Goal: Navigation & Orientation: Find specific page/section

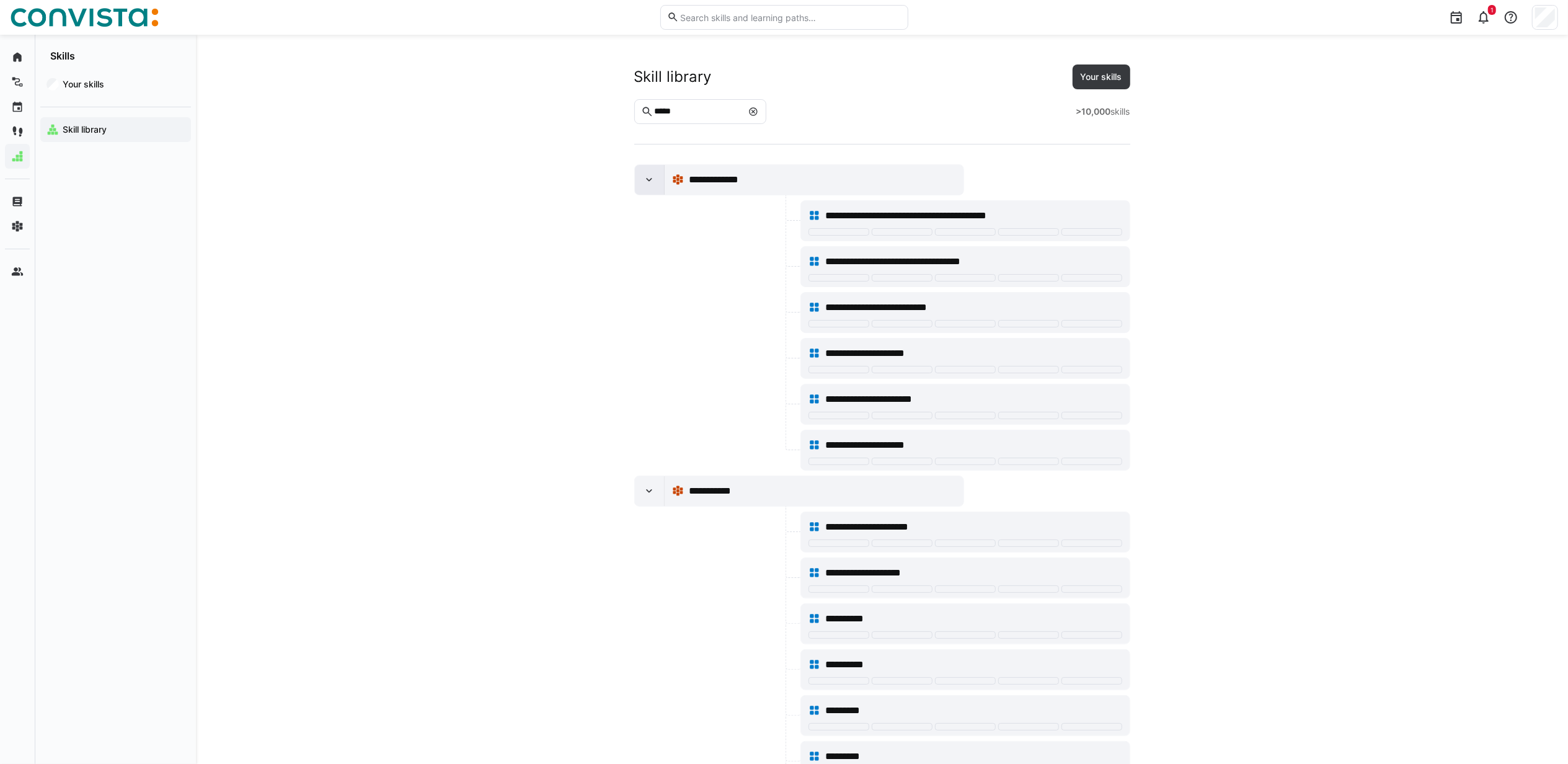
click at [648, 189] on div at bounding box center [650, 180] width 30 height 30
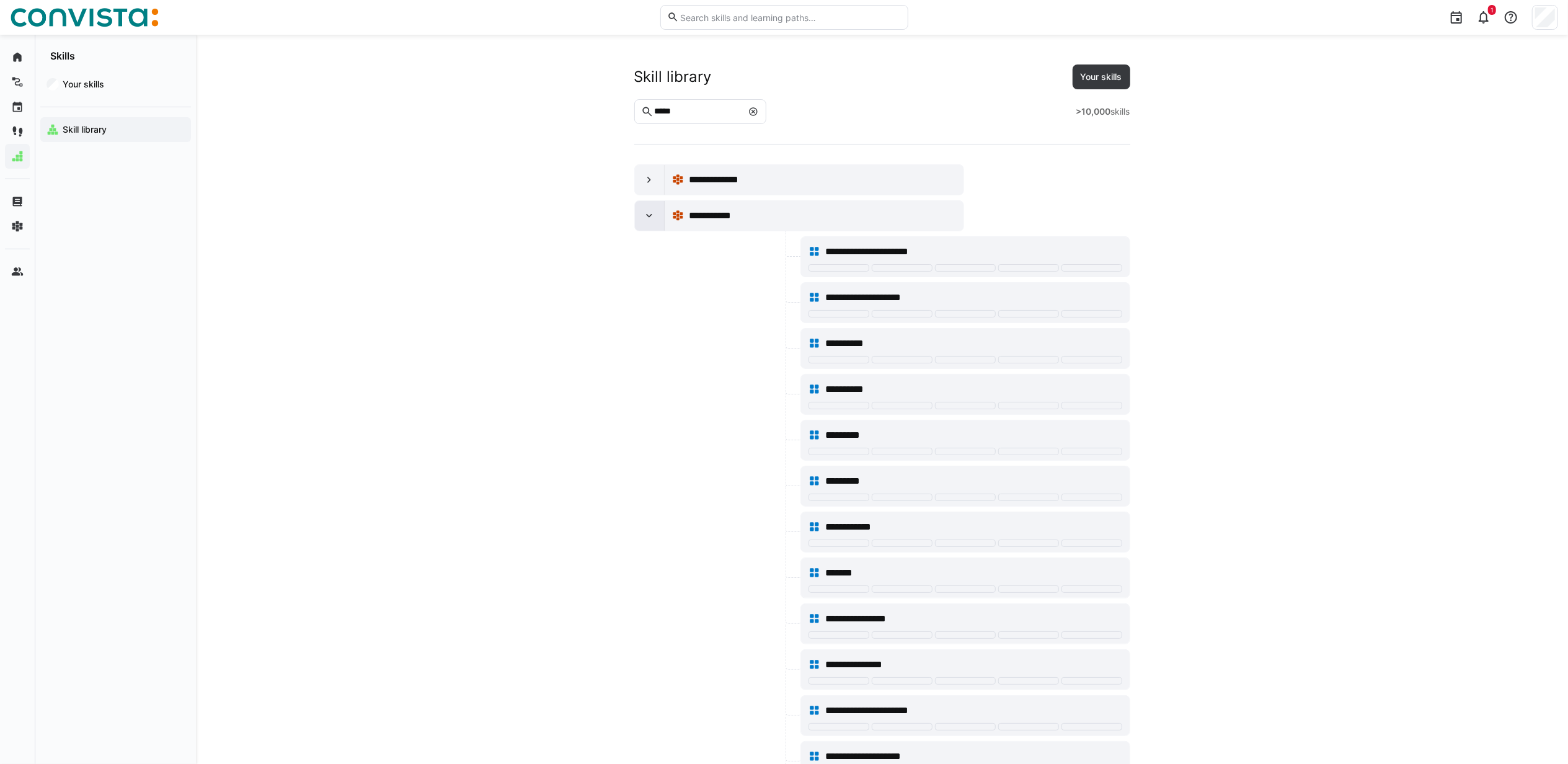
click at [648, 216] on eds-icon at bounding box center [649, 216] width 13 height 13
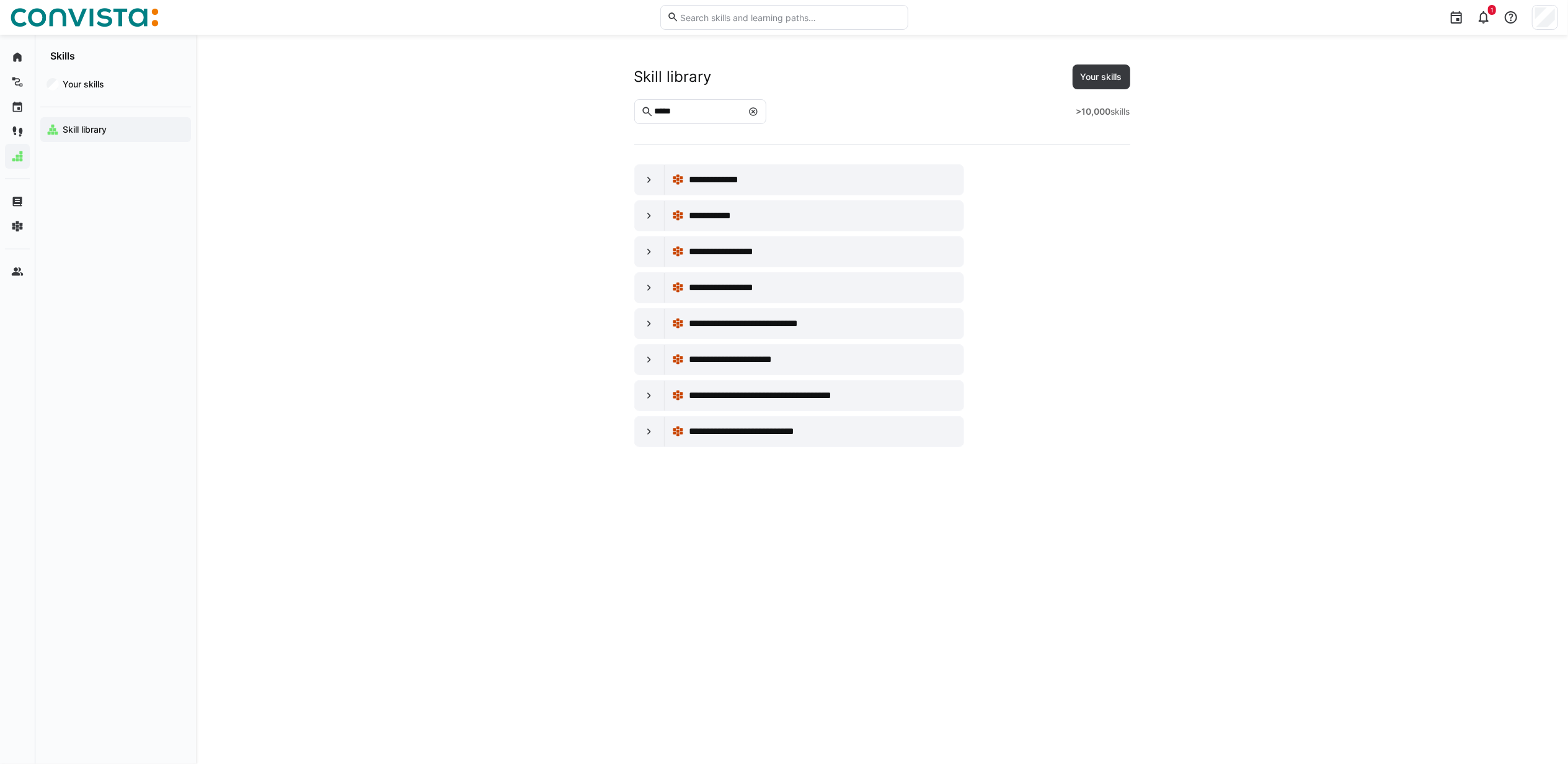
click at [76, 122] on div "Skill library" at bounding box center [115, 129] width 150 height 25
click at [83, 78] on span "Your skills" at bounding box center [122, 85] width 124 height 13
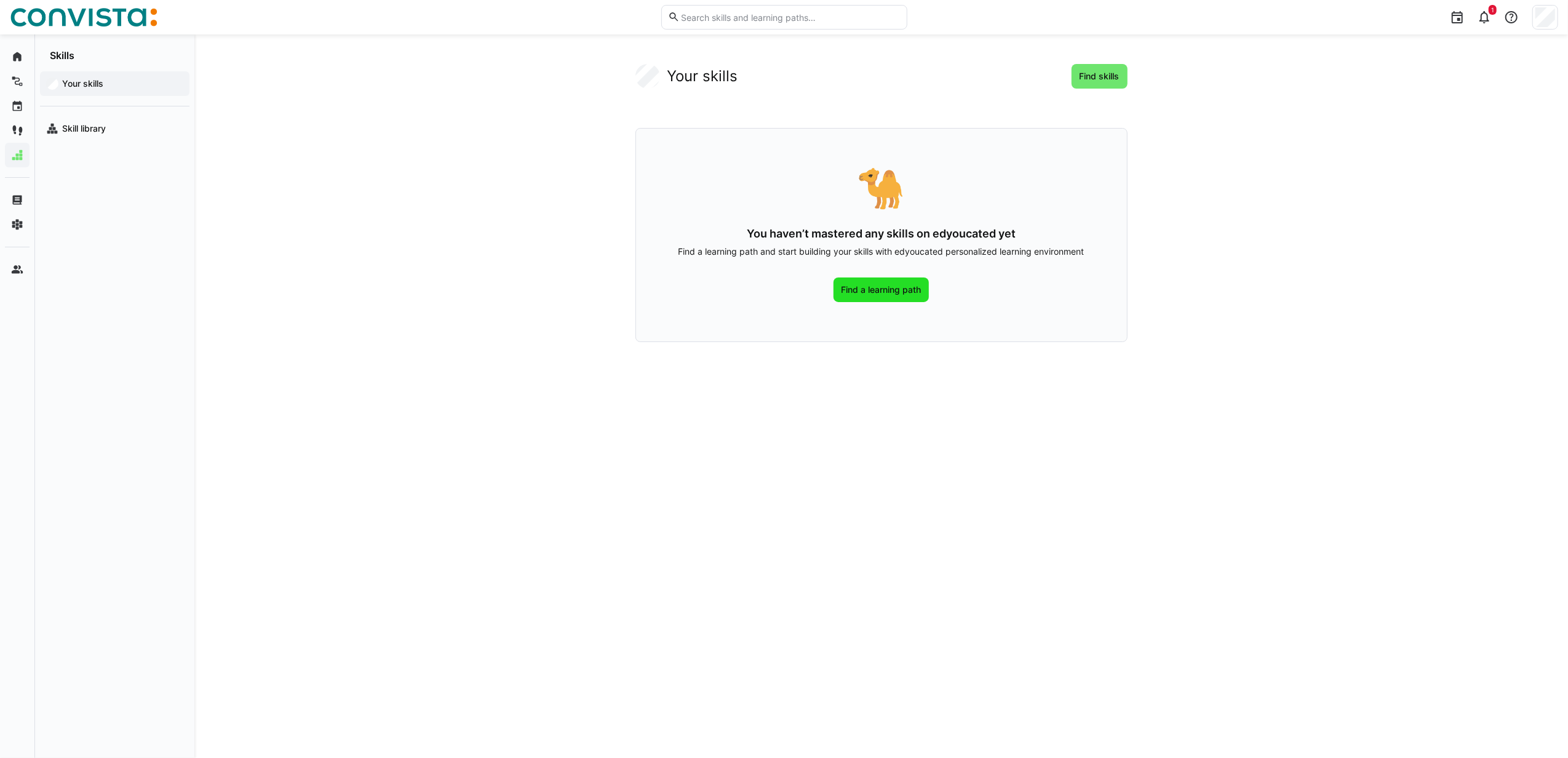
click at [885, 295] on span "Find a learning path" at bounding box center [881, 290] width 83 height 13
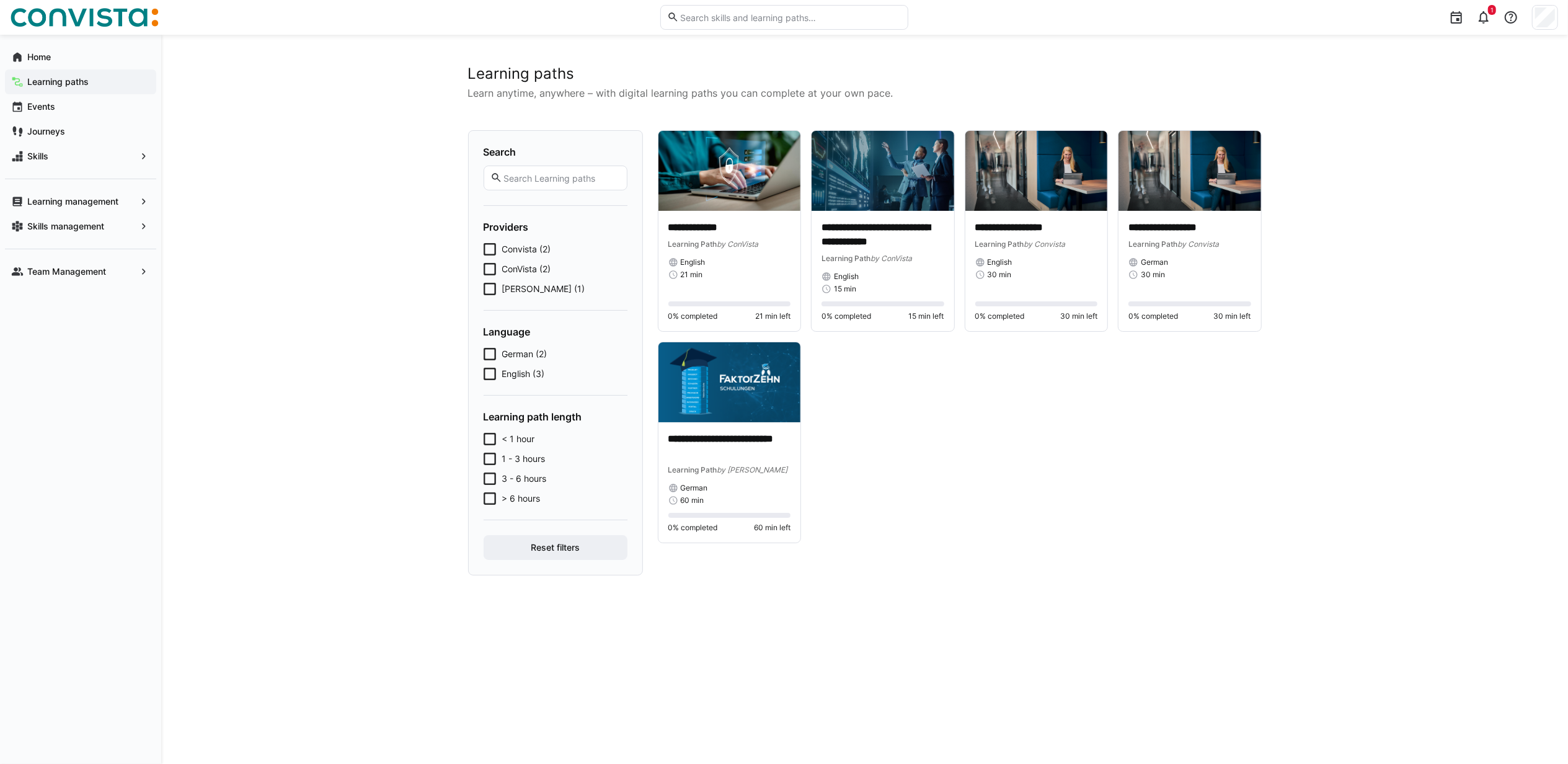
click at [78, 76] on span "Learning paths" at bounding box center [88, 82] width 125 height 13
click at [0, 0] on app-navigation-label "Team Management" at bounding box center [0, 0] width 0 height 0
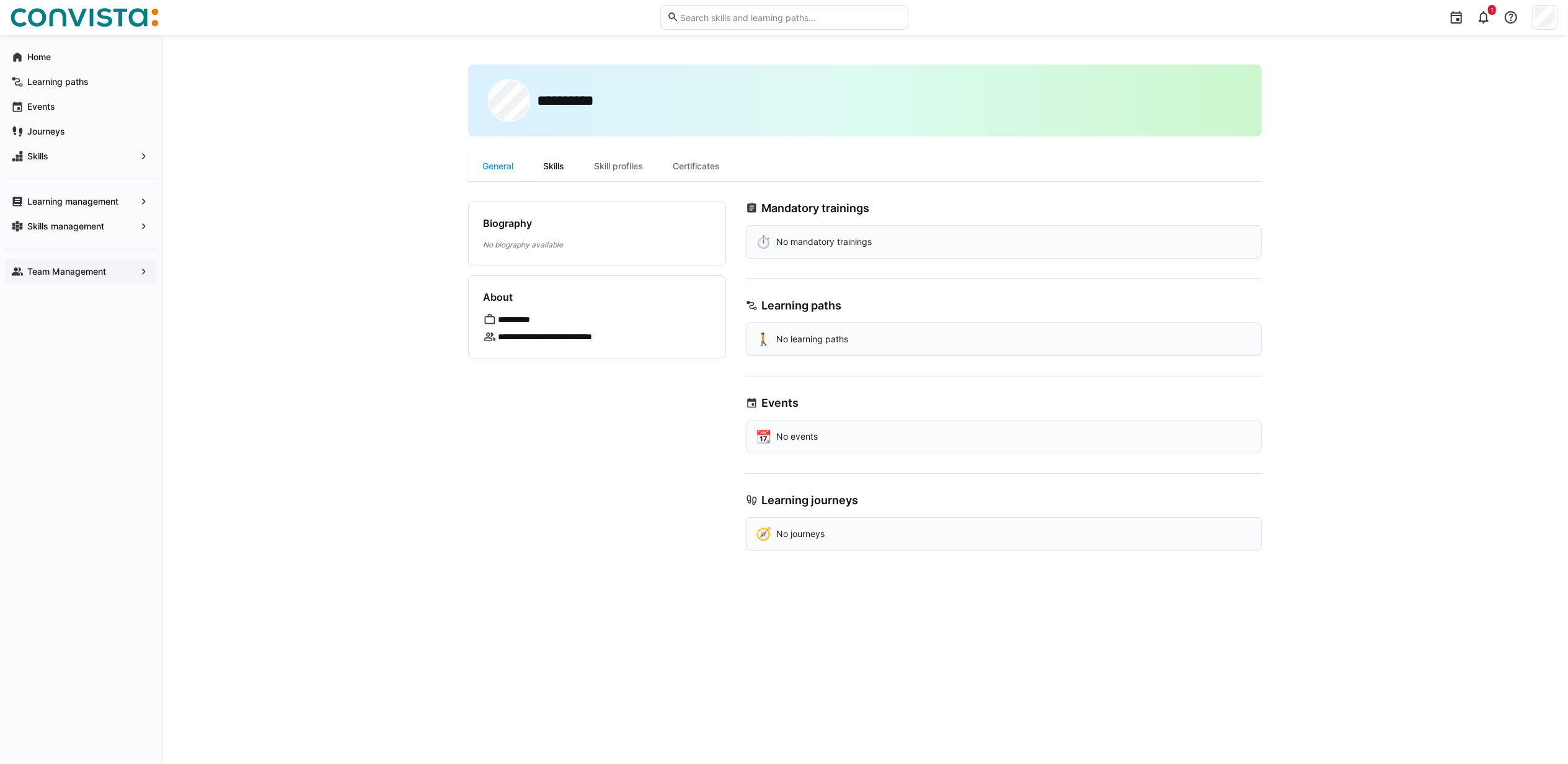
click at [547, 169] on div "Skills" at bounding box center [554, 166] width 51 height 30
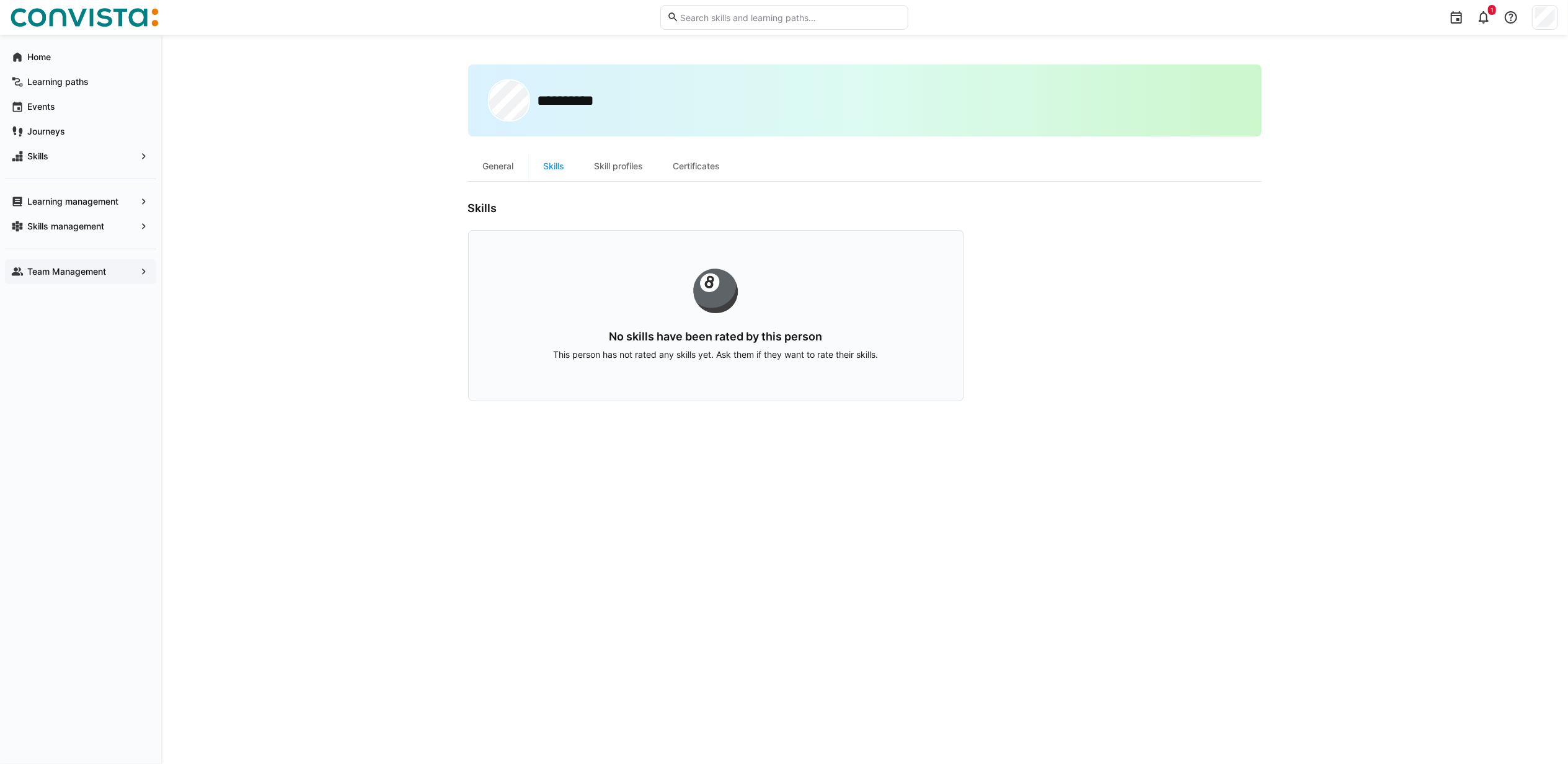
click at [608, 169] on div "Skill profiles" at bounding box center [619, 166] width 78 height 30
click at [702, 162] on div "Certificates" at bounding box center [697, 166] width 77 height 30
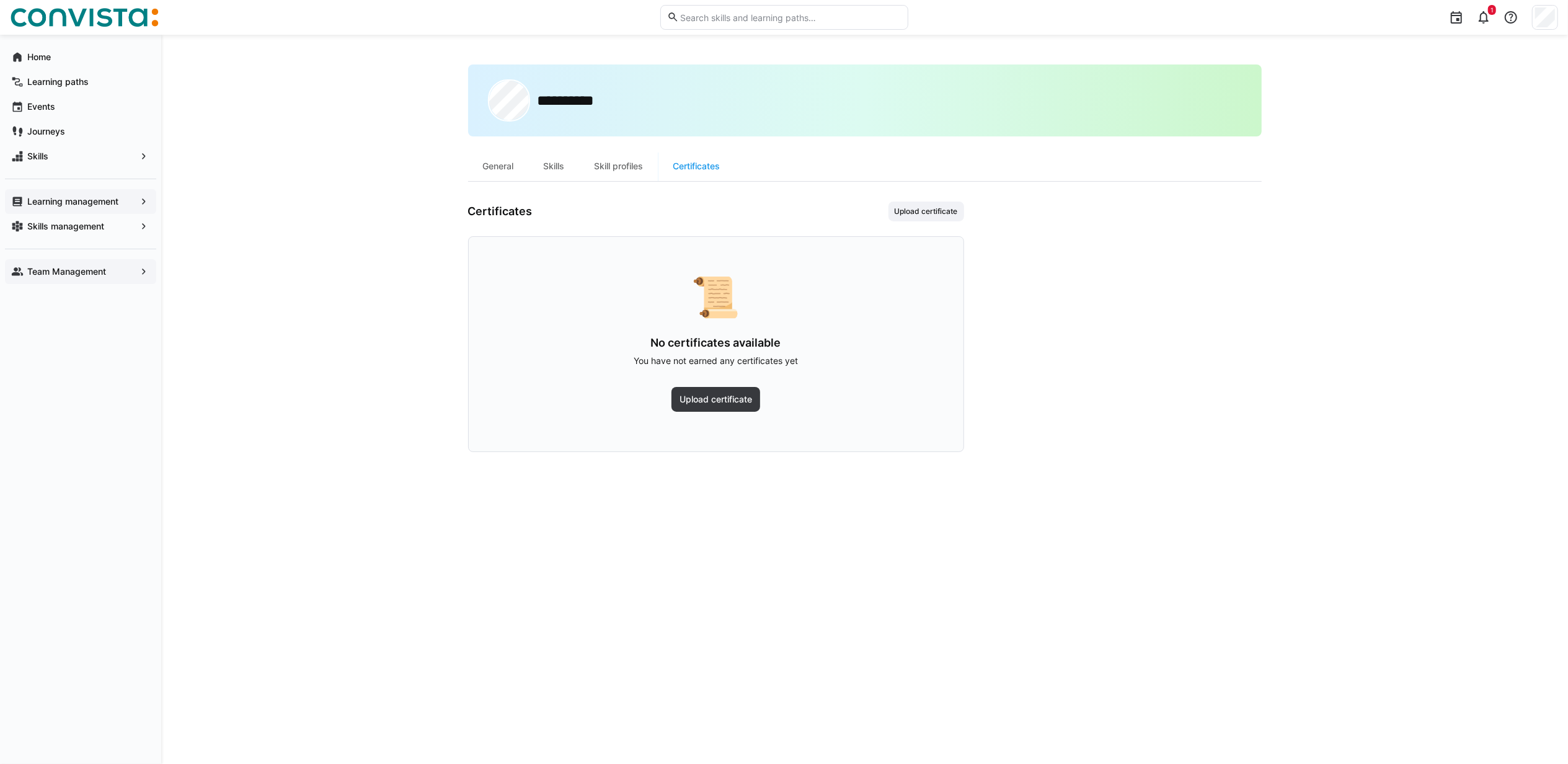
click at [0, 0] on app-navigation-label "Learning management" at bounding box center [0, 0] width 0 height 0
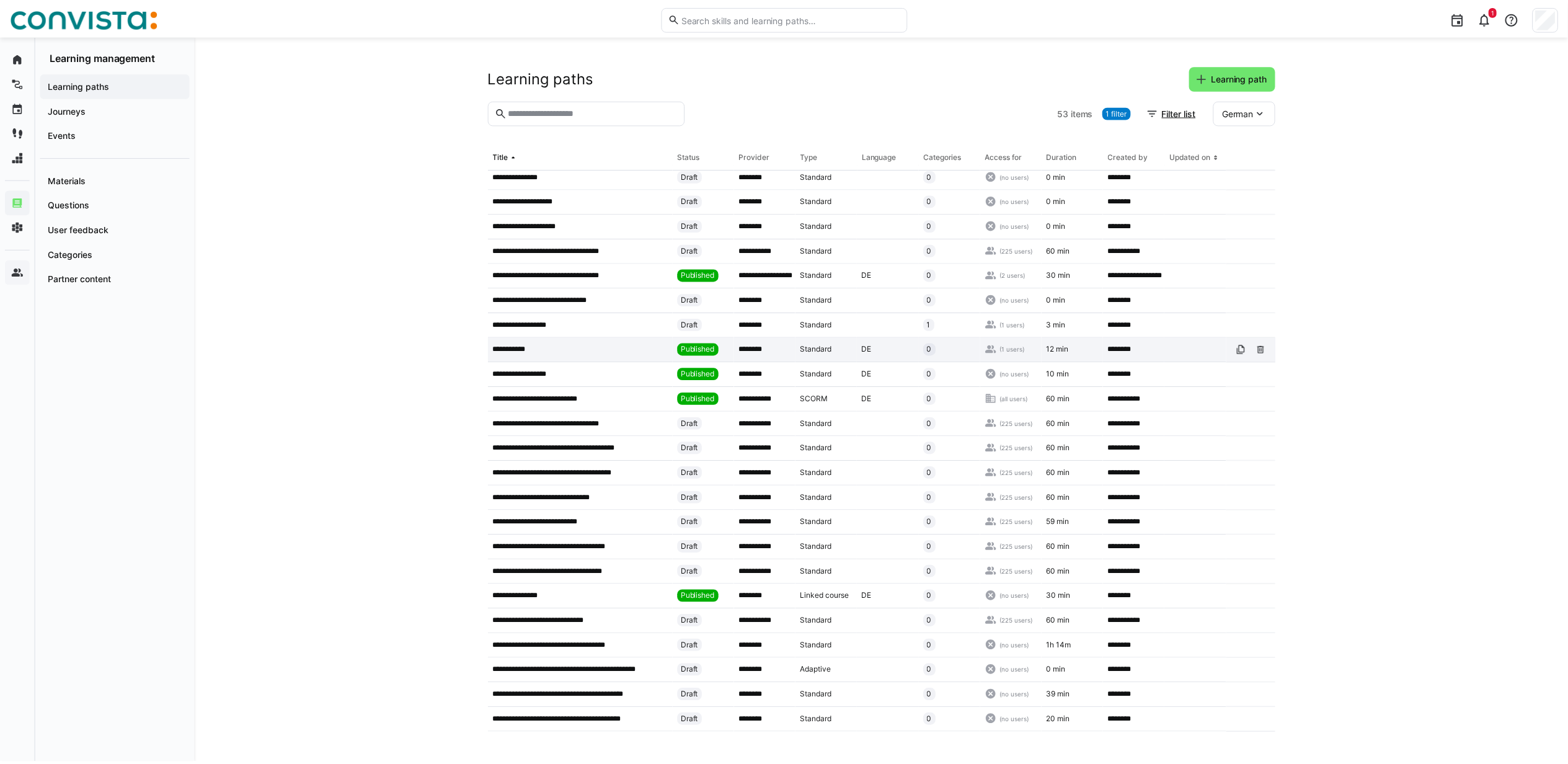
scroll to position [83, 0]
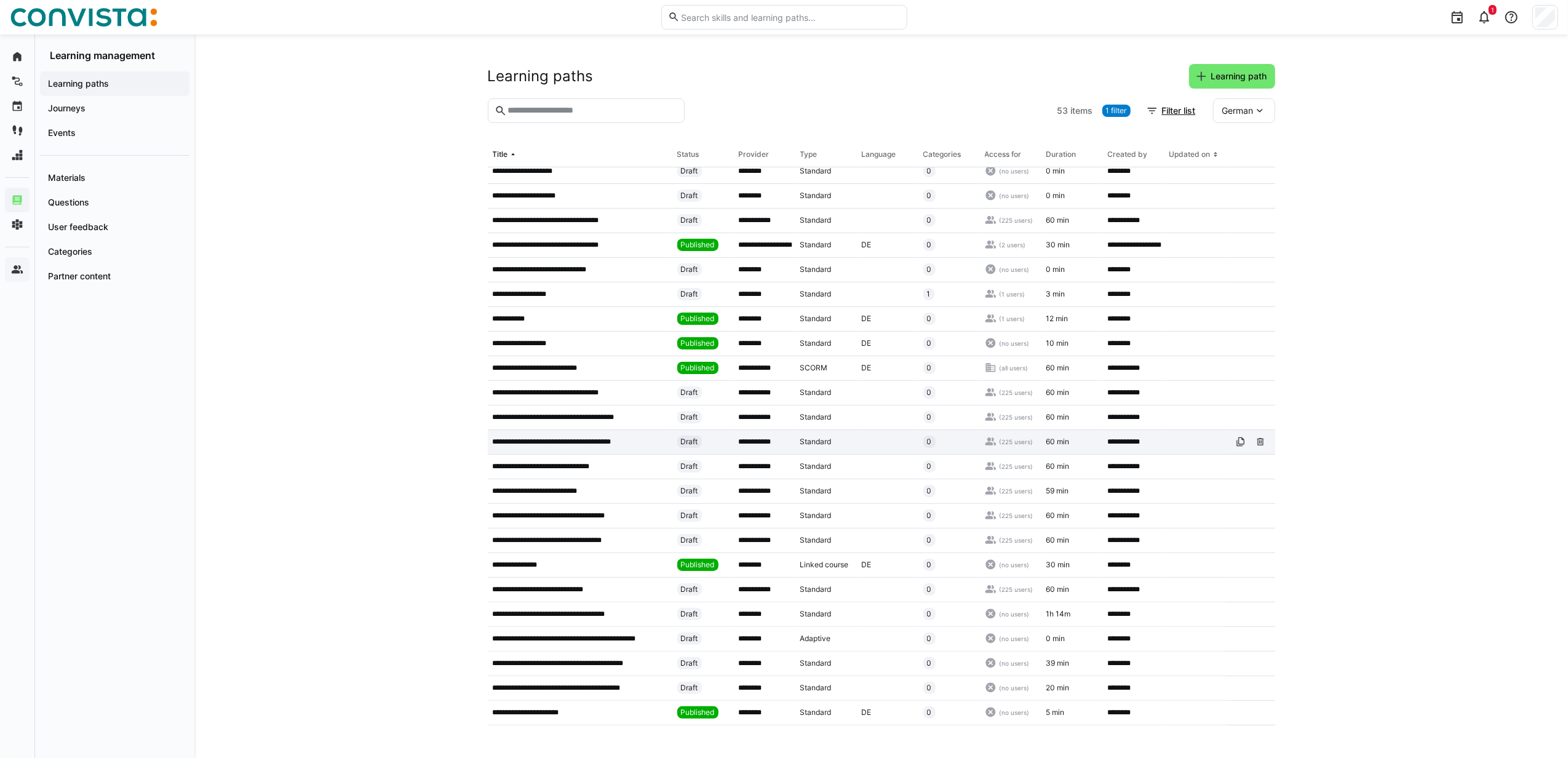
click at [601, 440] on p "**********" at bounding box center [561, 442] width 138 height 10
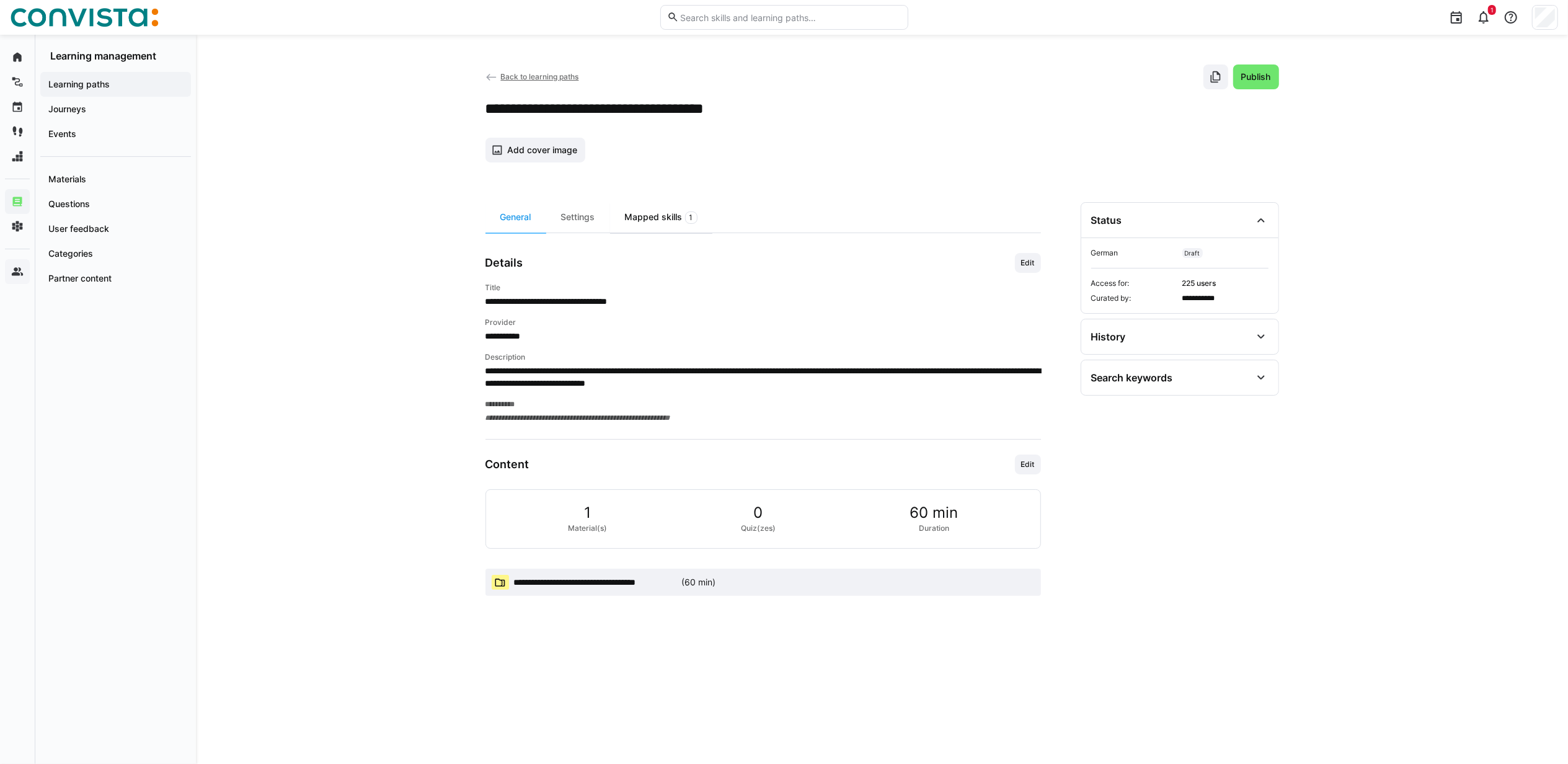
click at [658, 214] on div "Mapped skills 1" at bounding box center [662, 217] width 102 height 30
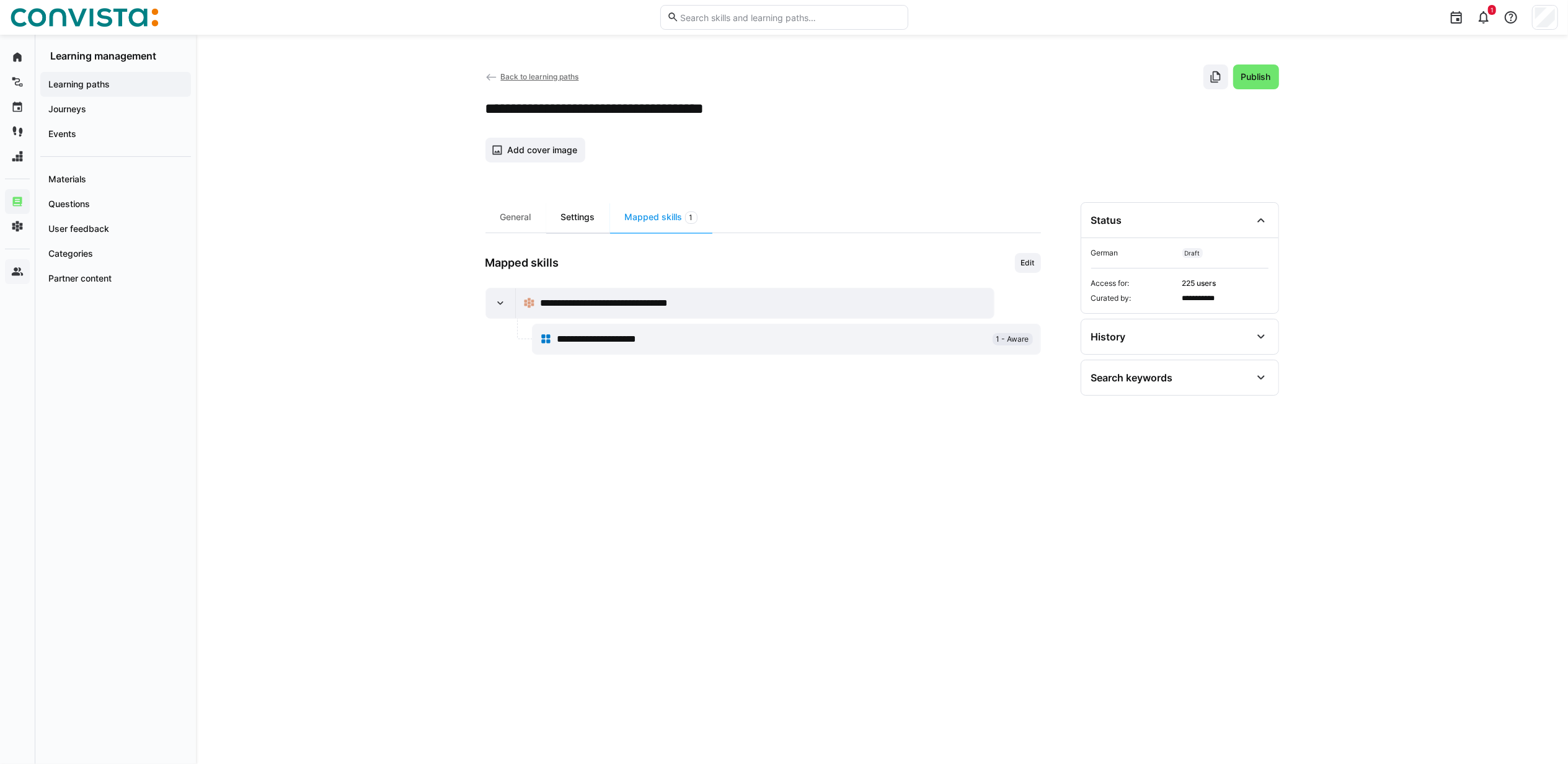
click at [573, 220] on div "Settings" at bounding box center [578, 217] width 64 height 30
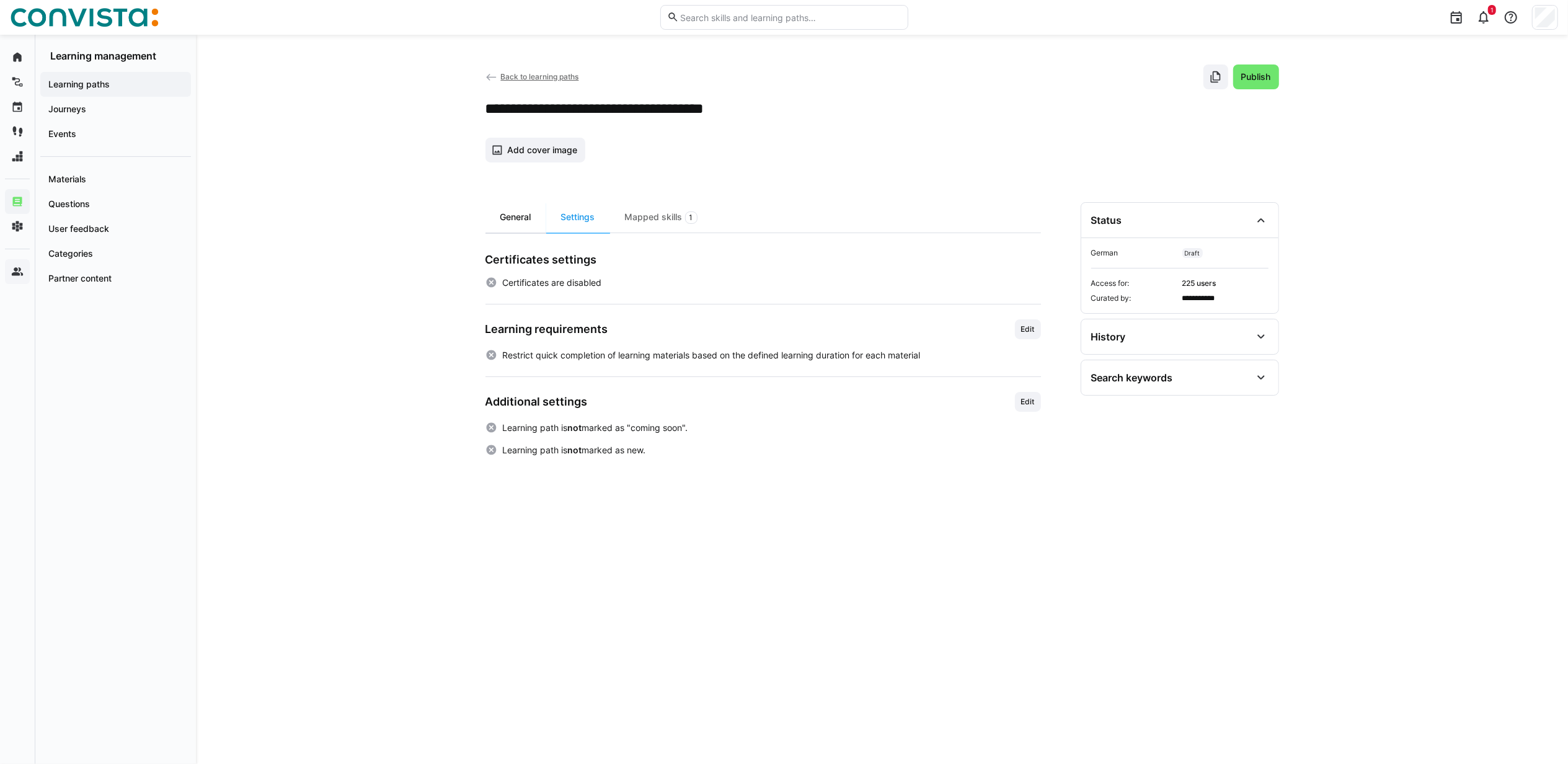
click at [513, 219] on div "General" at bounding box center [515, 217] width 61 height 30
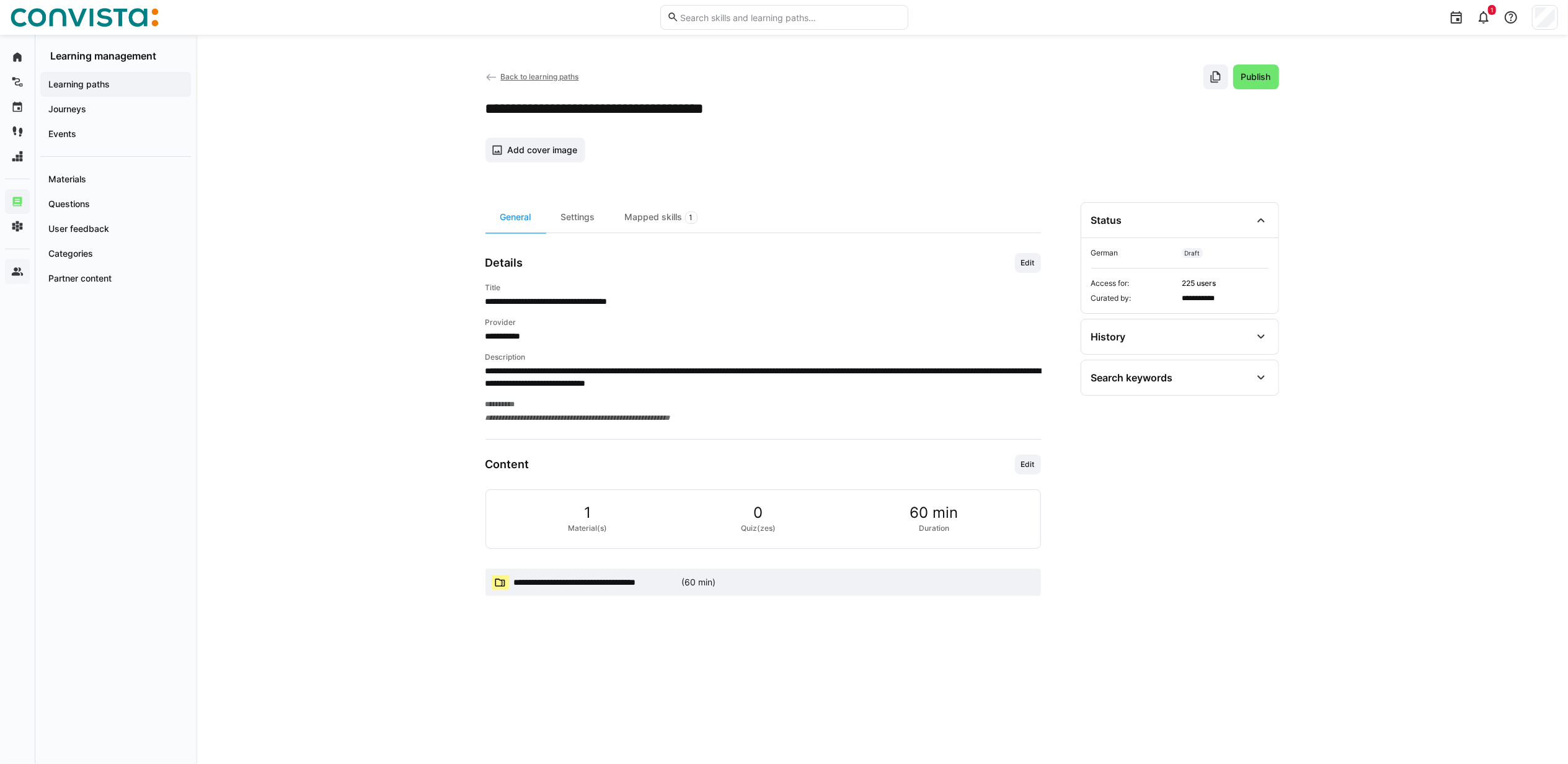
click at [587, 586] on span "**********" at bounding box center [595, 583] width 163 height 13
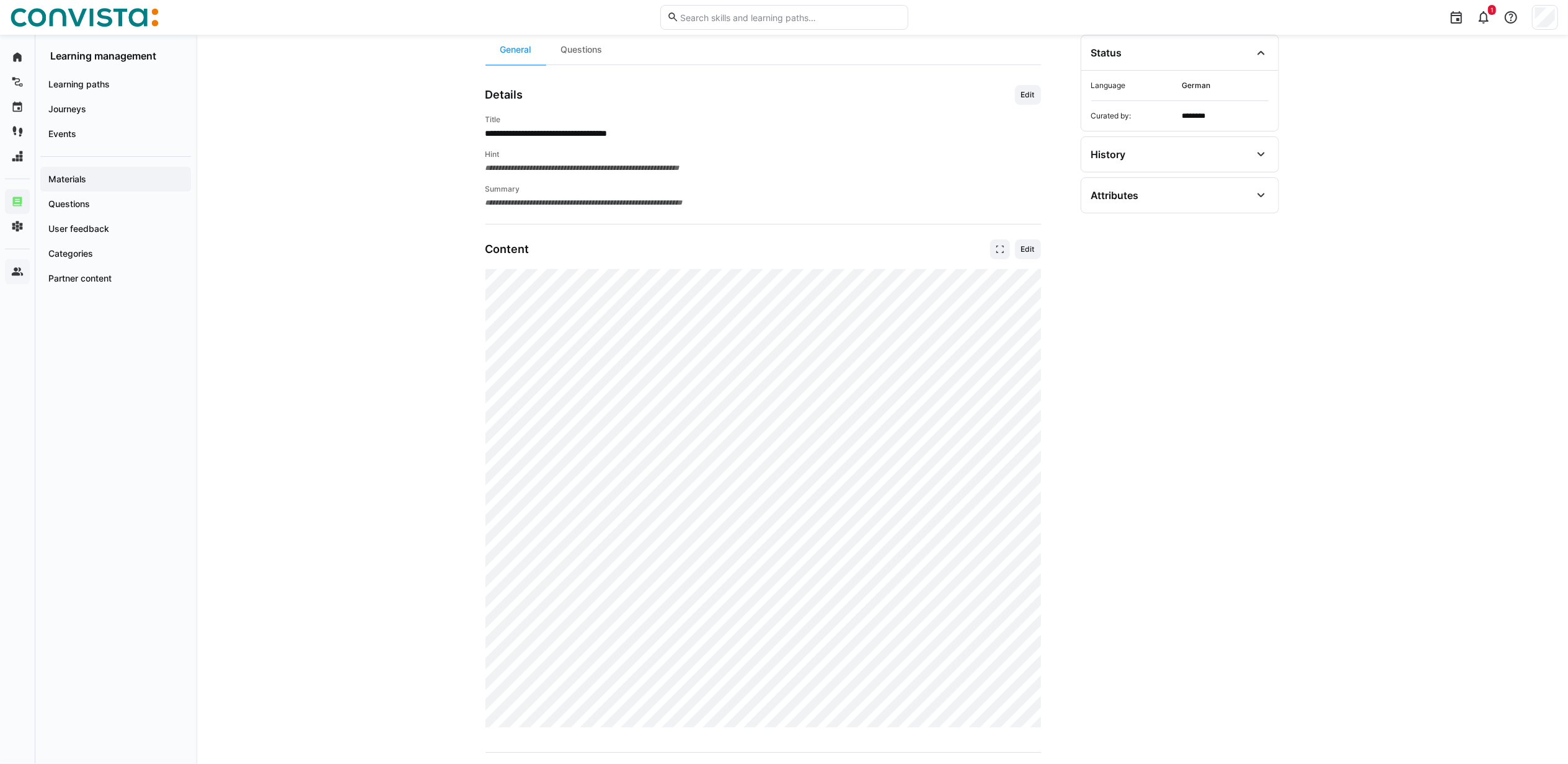
scroll to position [165, 0]
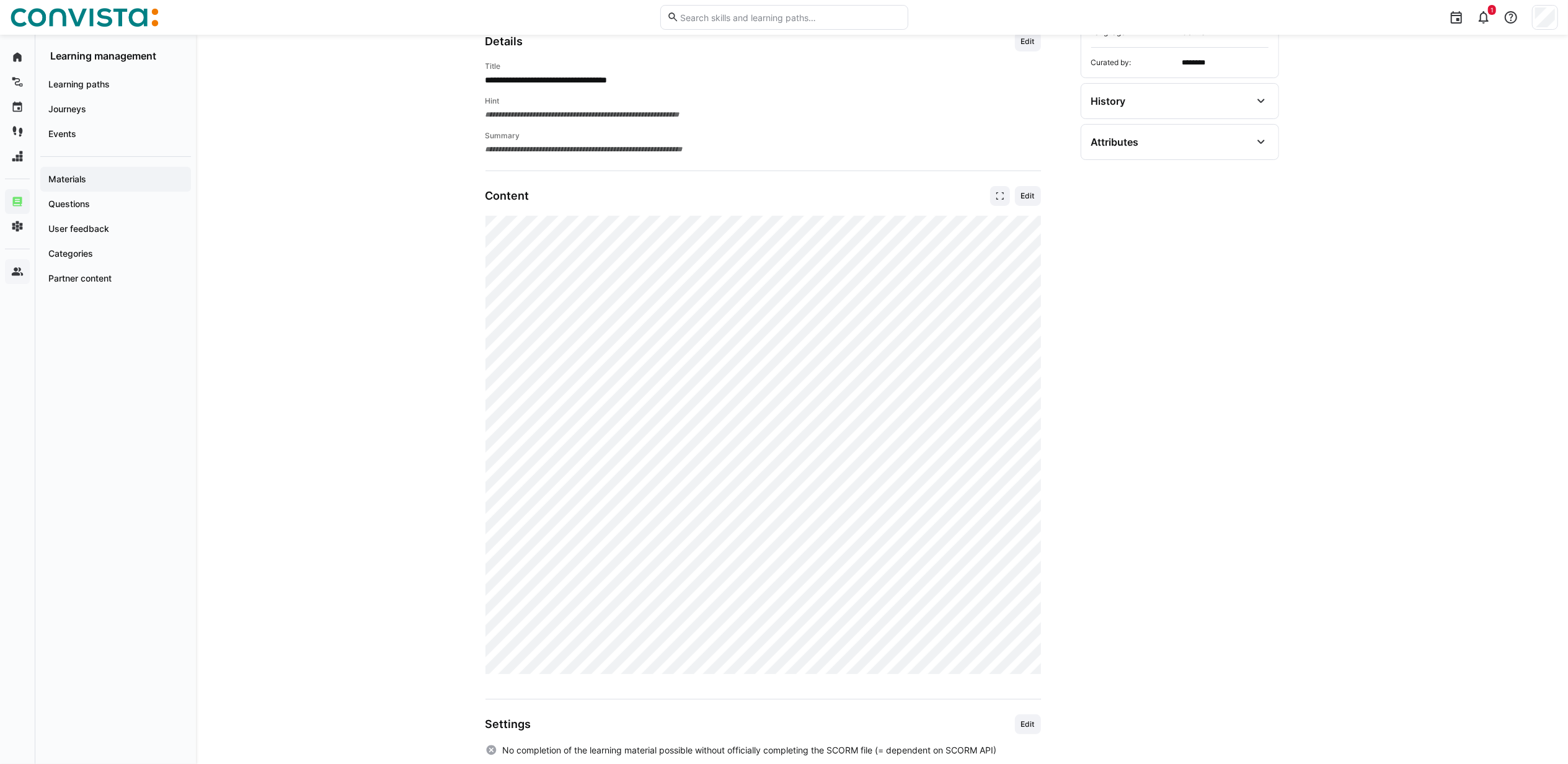
click at [388, 345] on div "**********" at bounding box center [882, 328] width 1372 height 917
click at [0, 0] on app-navigation-label "Learning paths" at bounding box center [0, 0] width 0 height 0
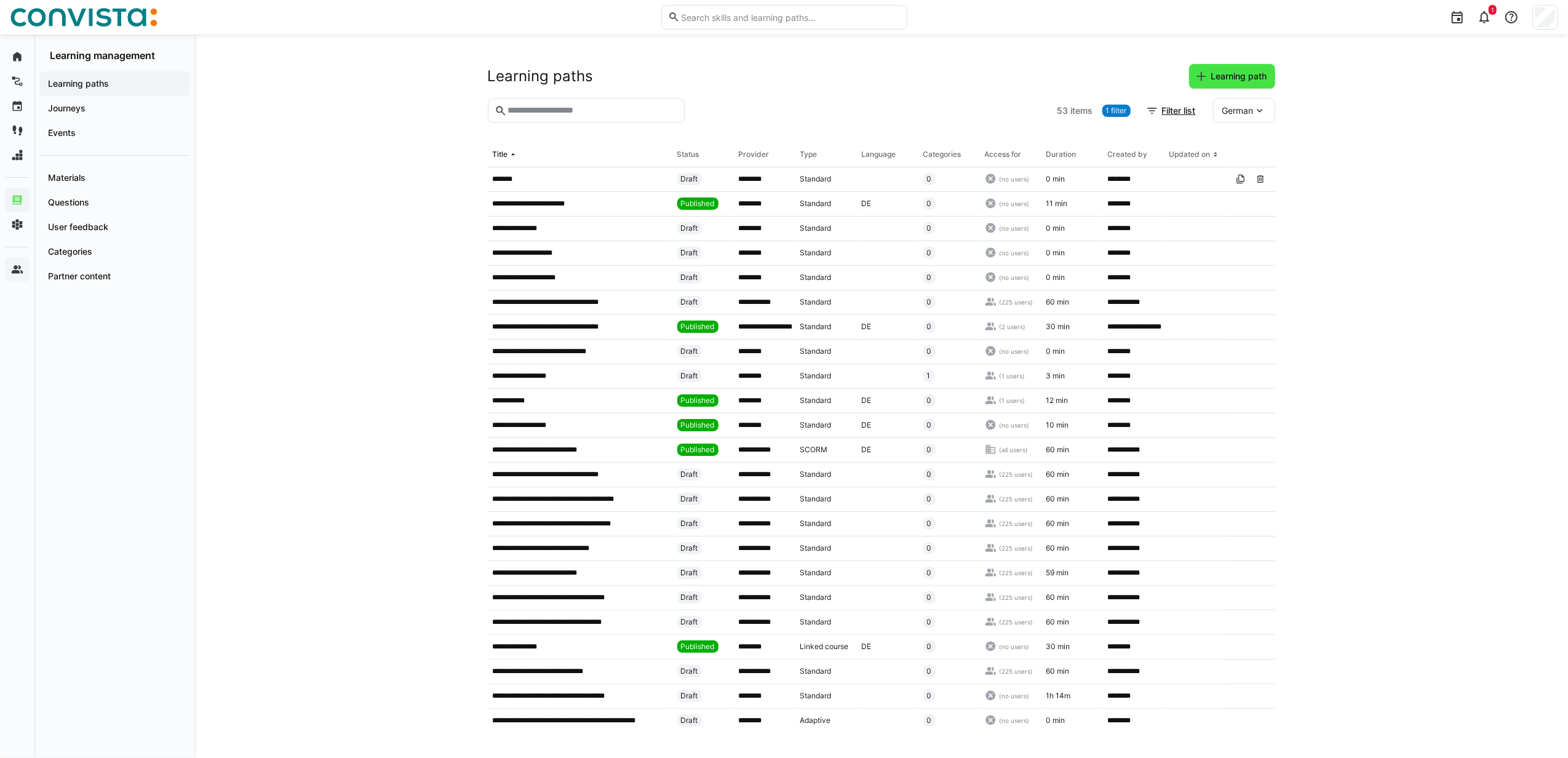
click at [1224, 81] on span "Learning path" at bounding box center [1239, 76] width 60 height 13
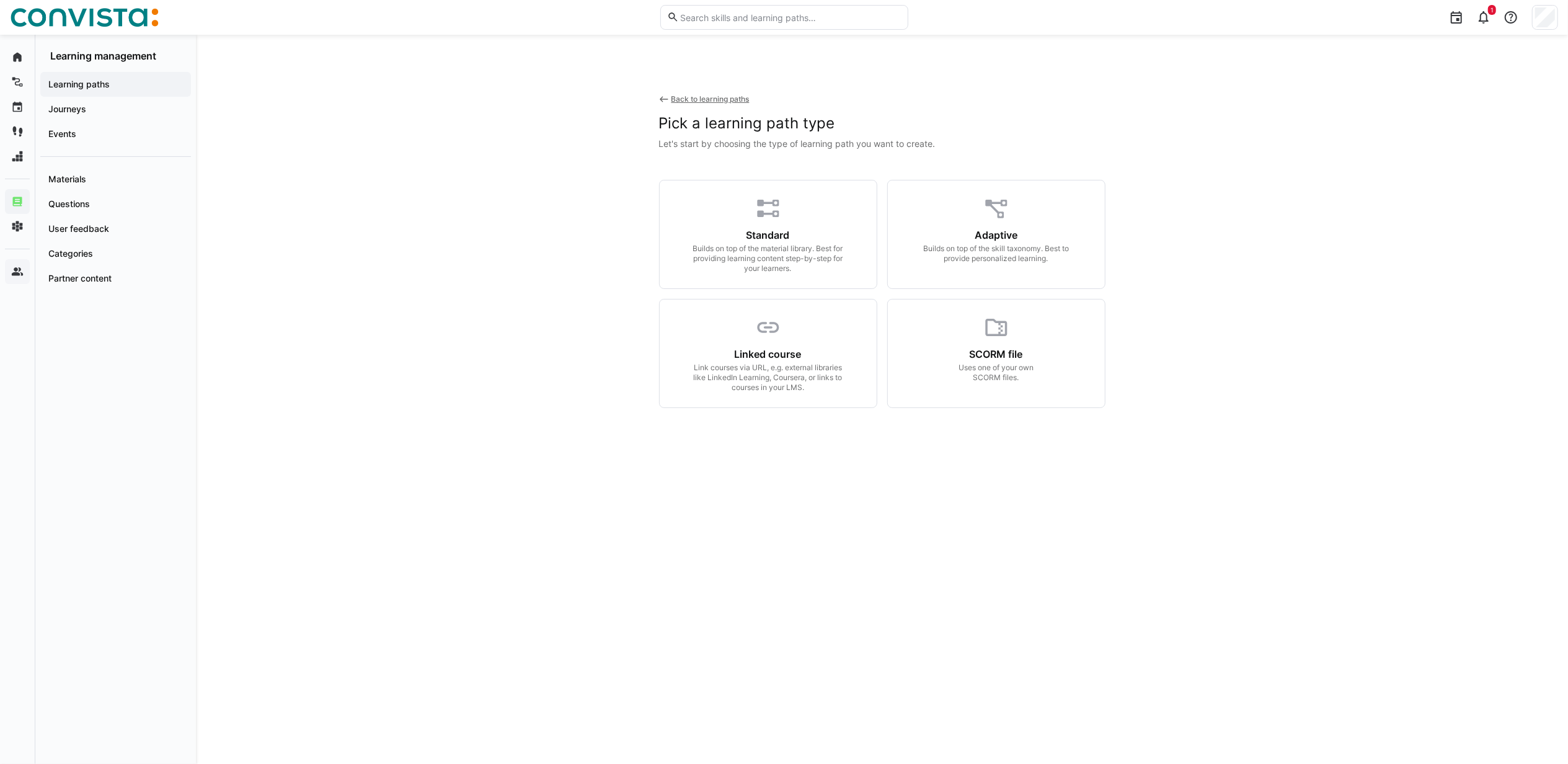
click at [693, 95] on div "Back to learning paths" at bounding box center [710, 99] width 78 height 10
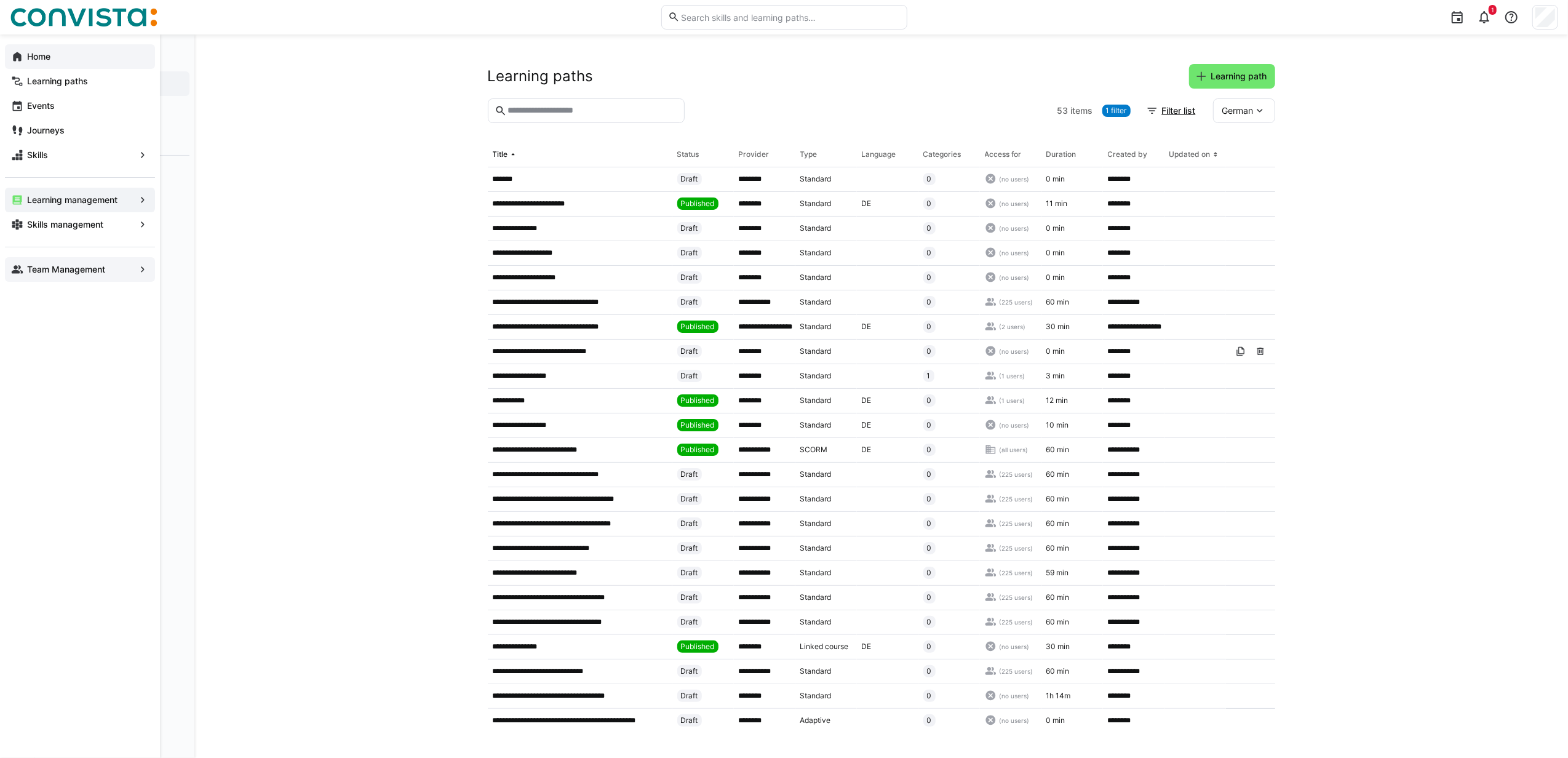
click at [72, 47] on div "Home" at bounding box center [80, 56] width 150 height 24
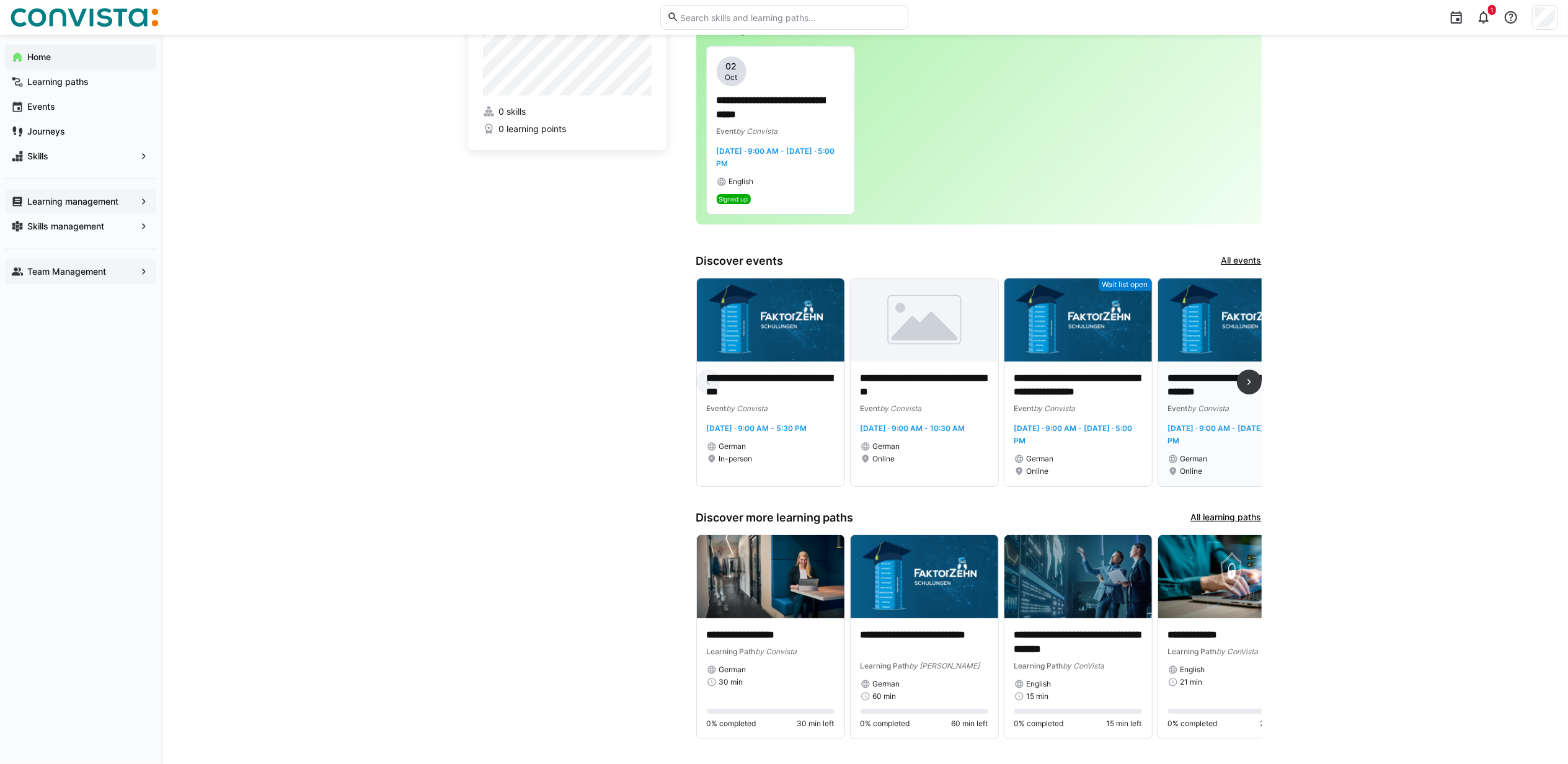
scroll to position [83, 0]
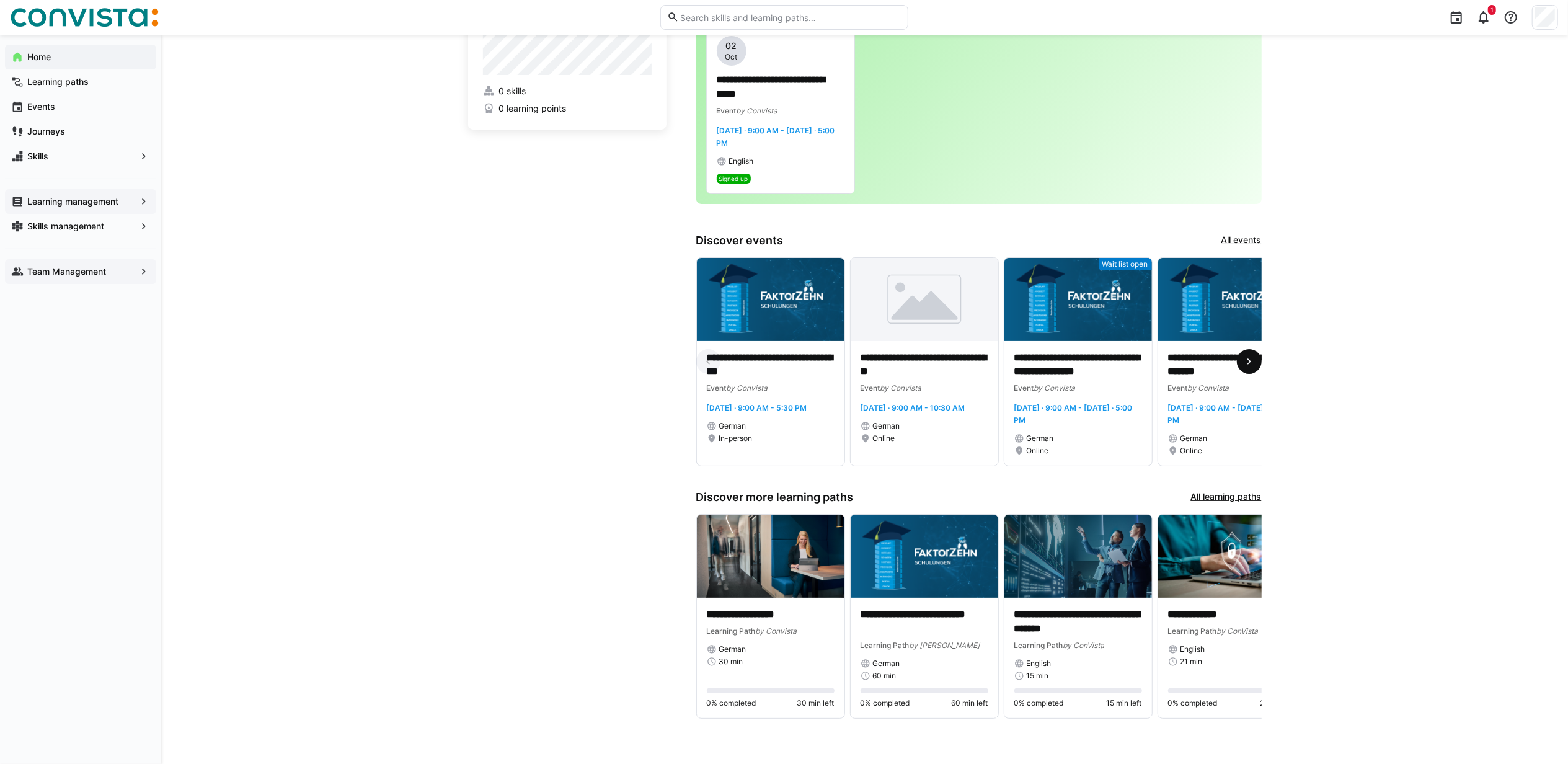
click at [1247, 360] on eds-icon at bounding box center [1250, 361] width 13 height 13
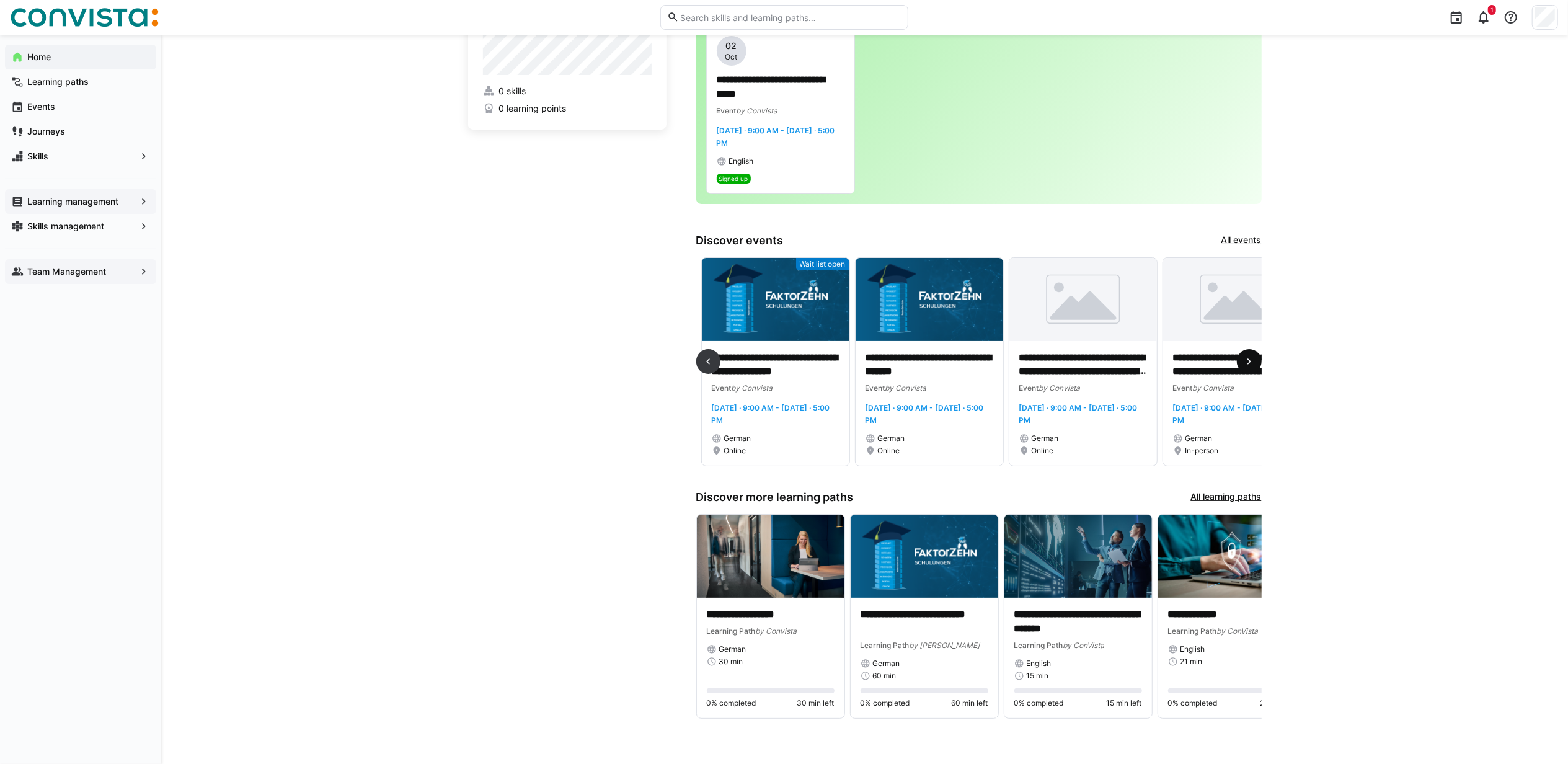
scroll to position [0, 461]
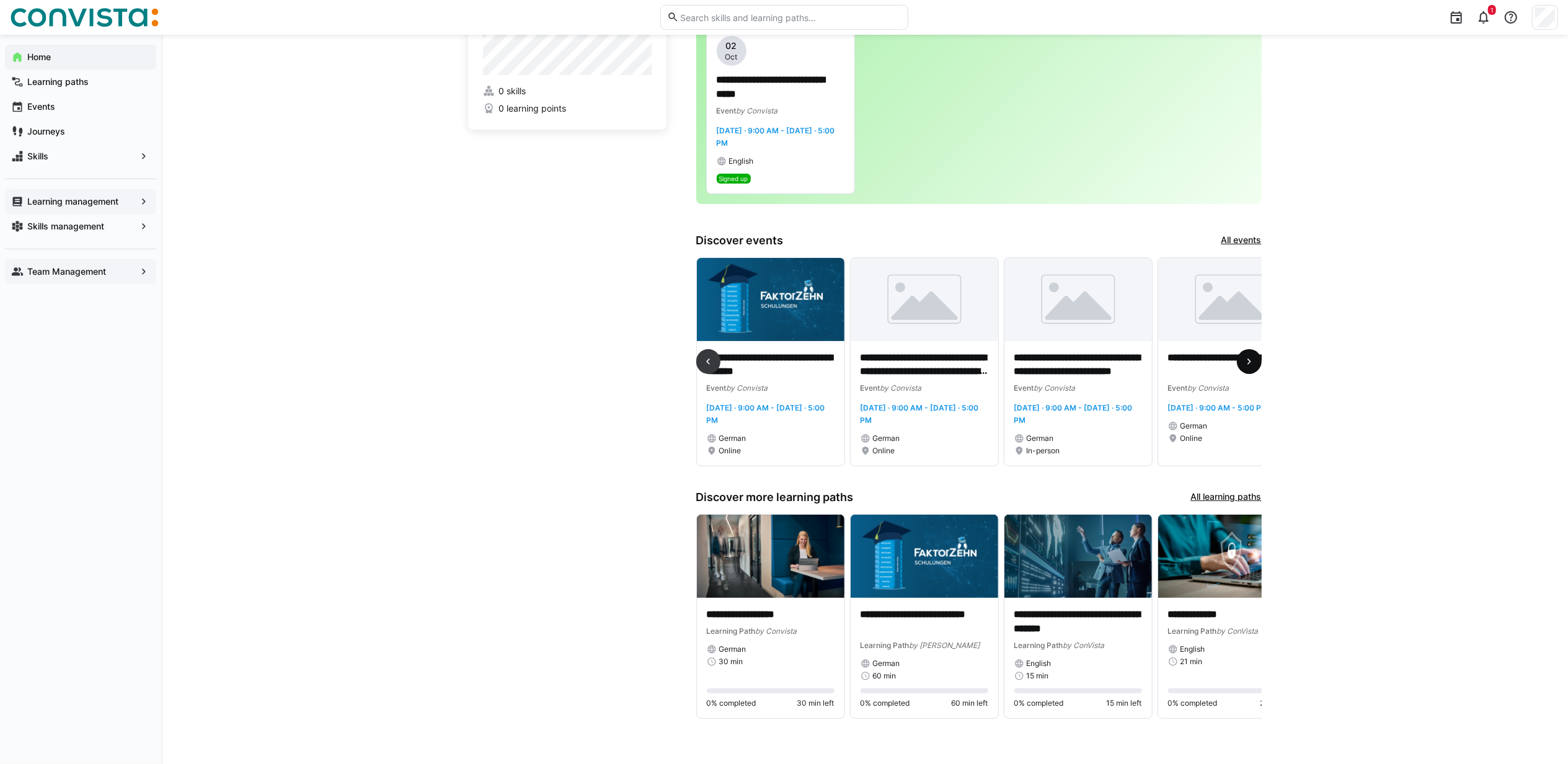
click at [1247, 360] on eds-icon at bounding box center [1250, 361] width 13 height 13
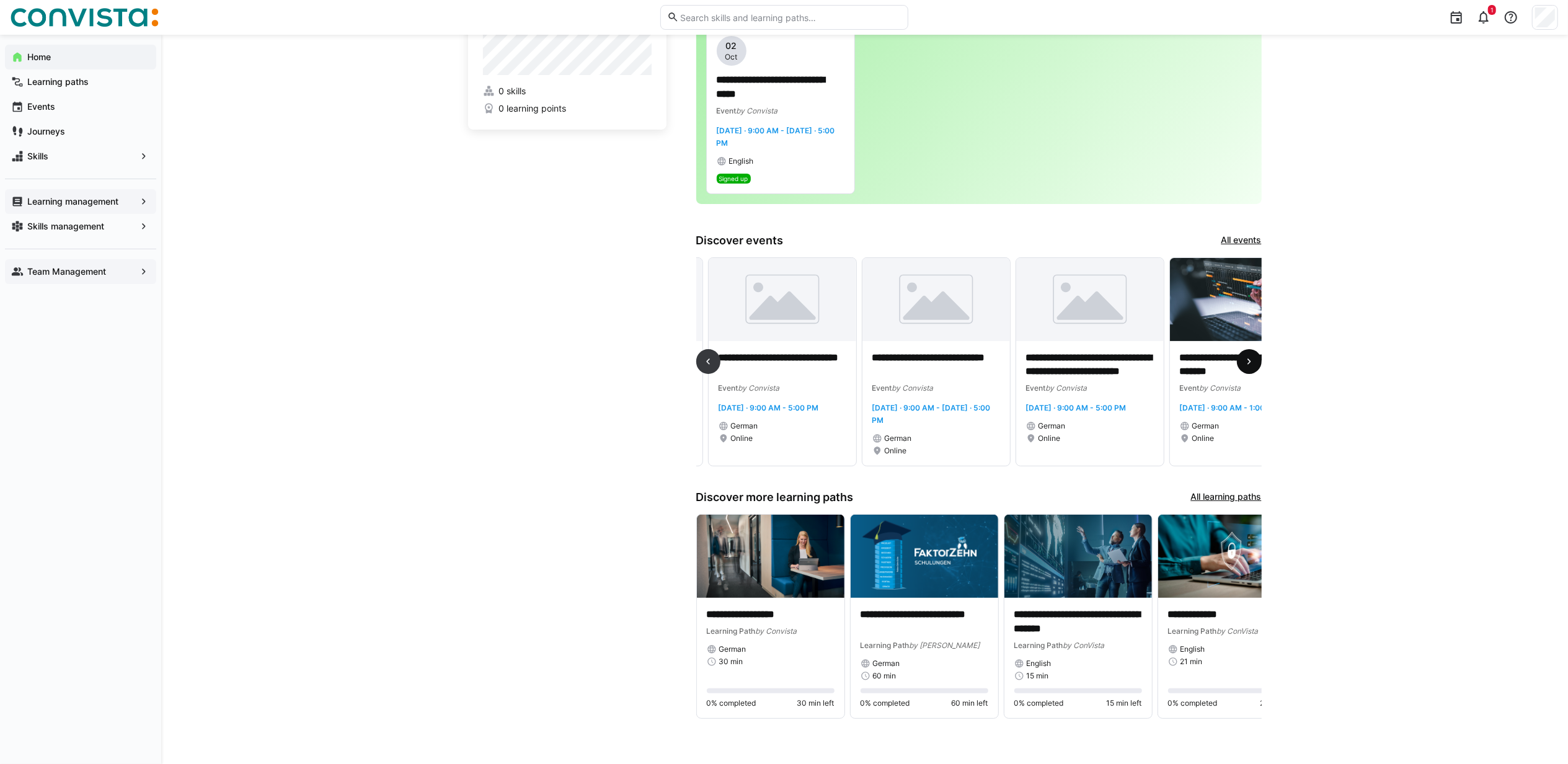
scroll to position [0, 923]
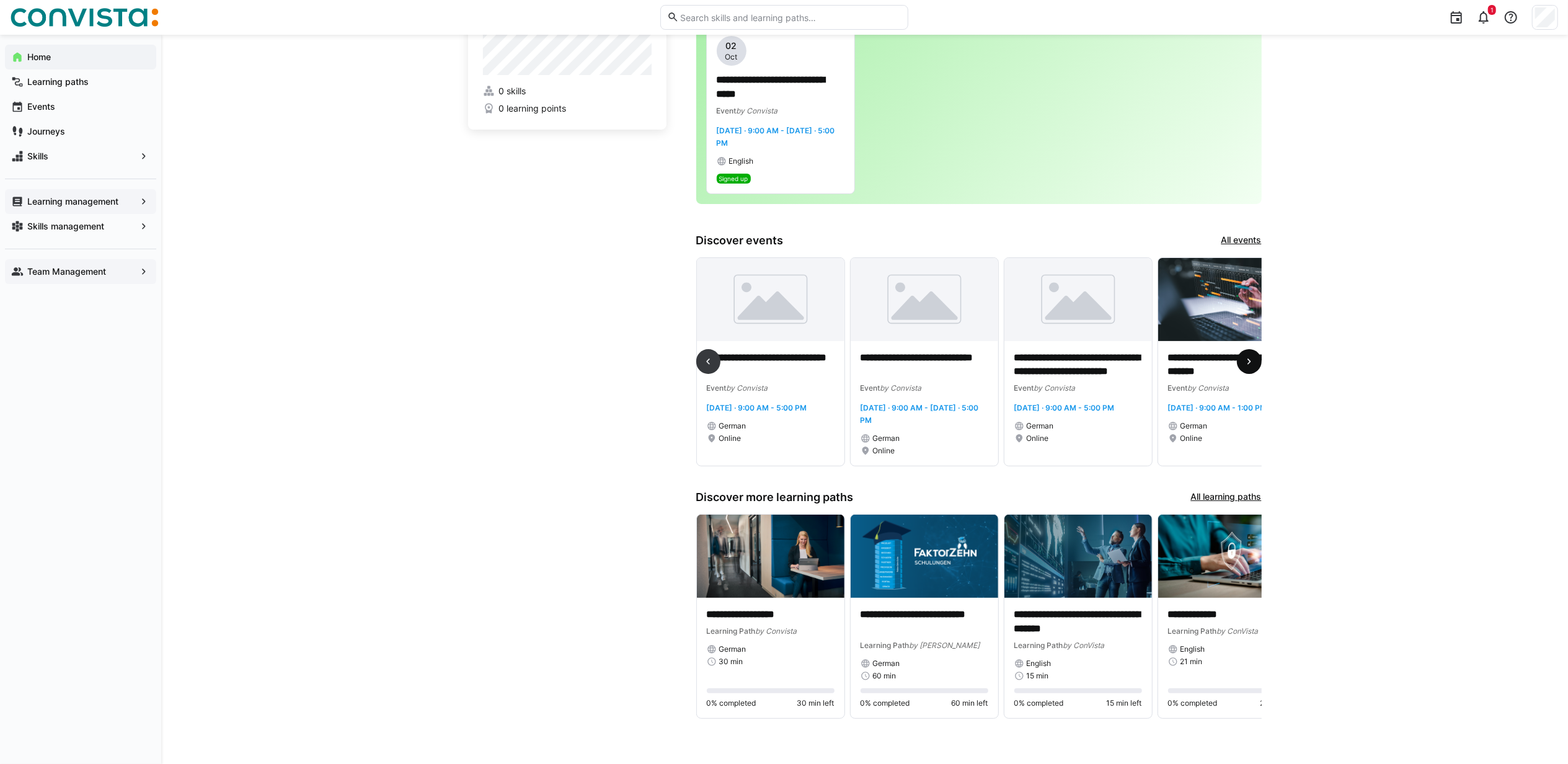
click at [1248, 361] on eds-icon at bounding box center [1250, 361] width 13 height 13
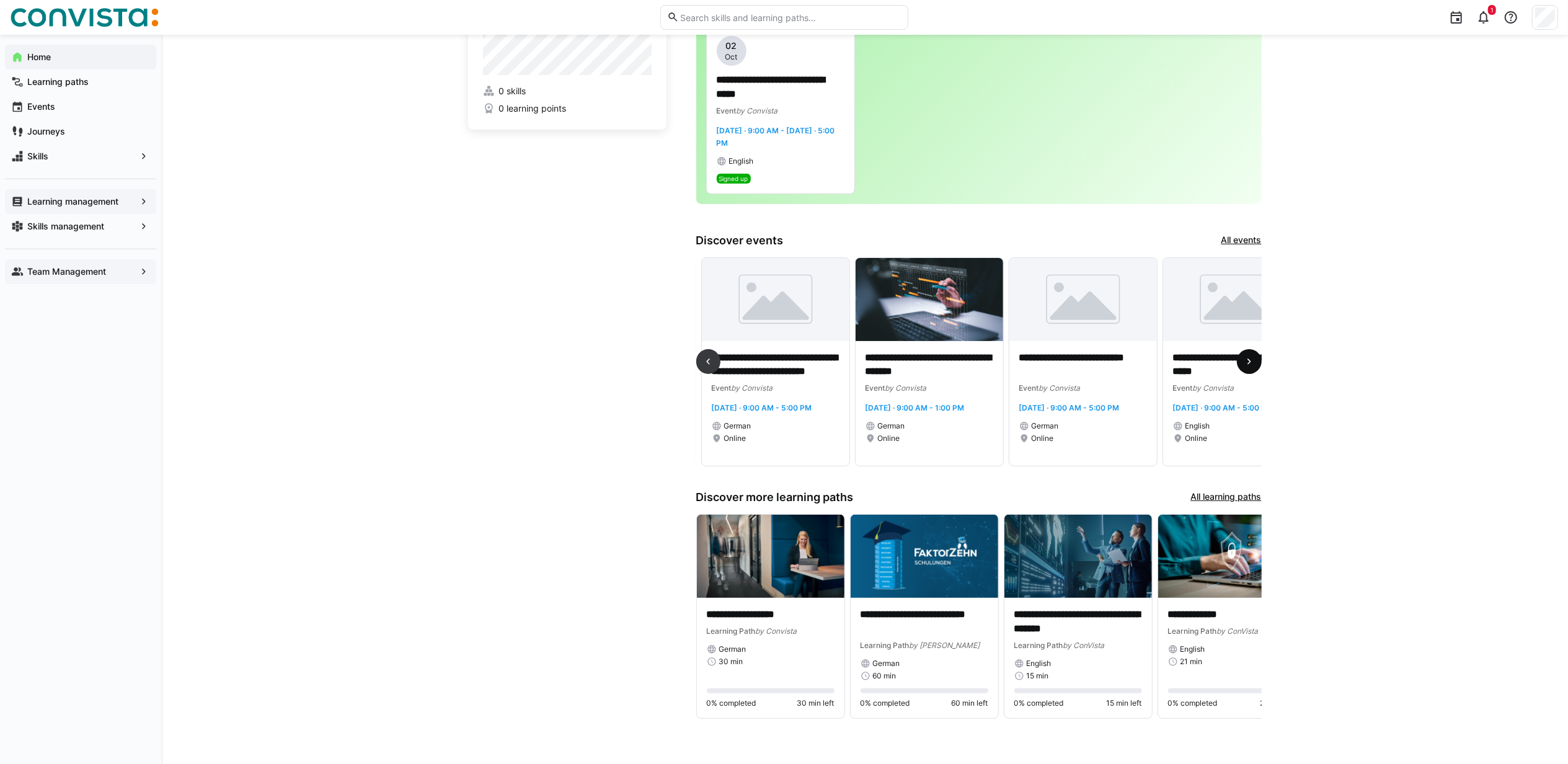
scroll to position [0, 1384]
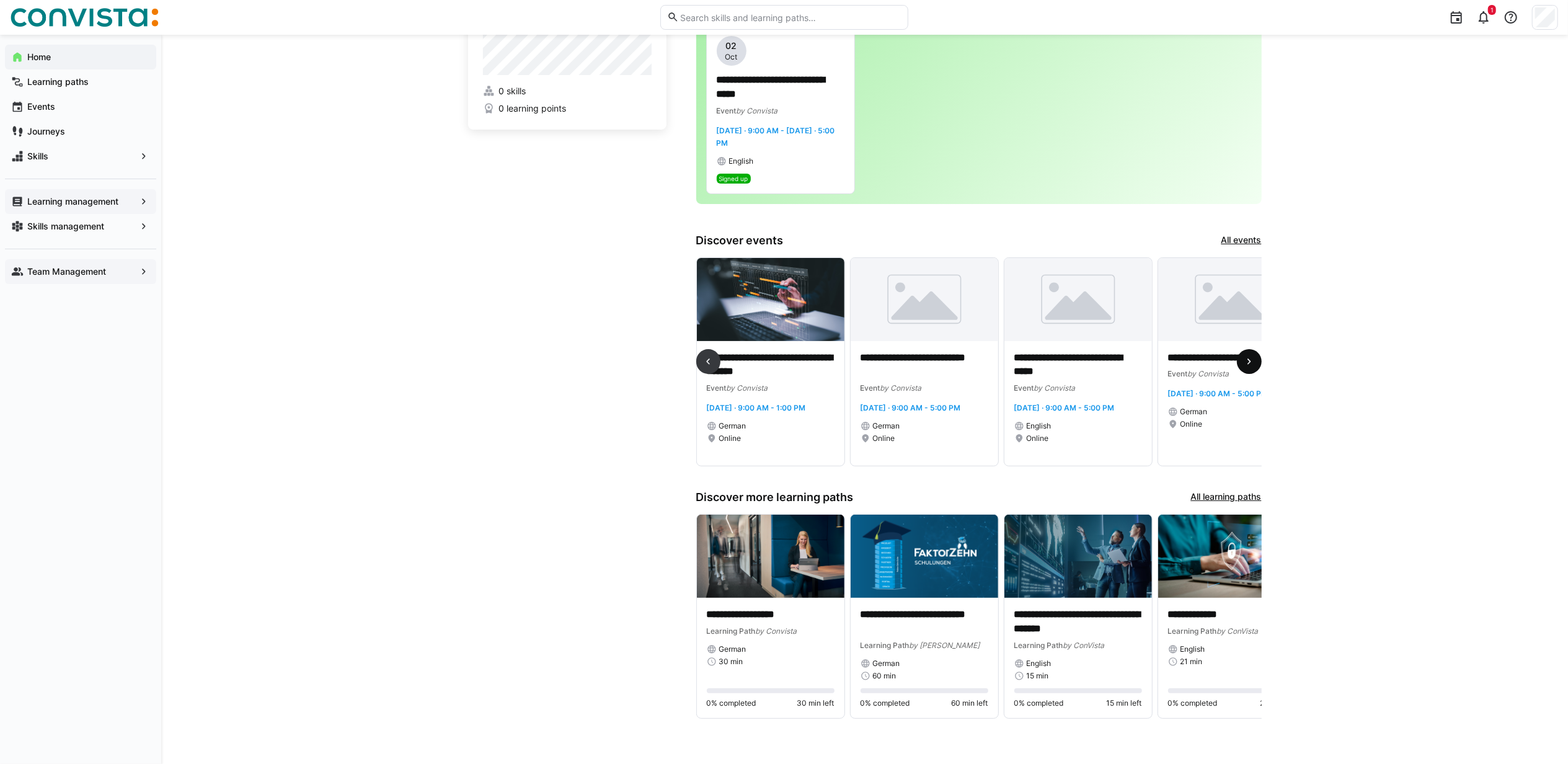
click at [1248, 362] on eds-icon at bounding box center [1250, 361] width 13 height 13
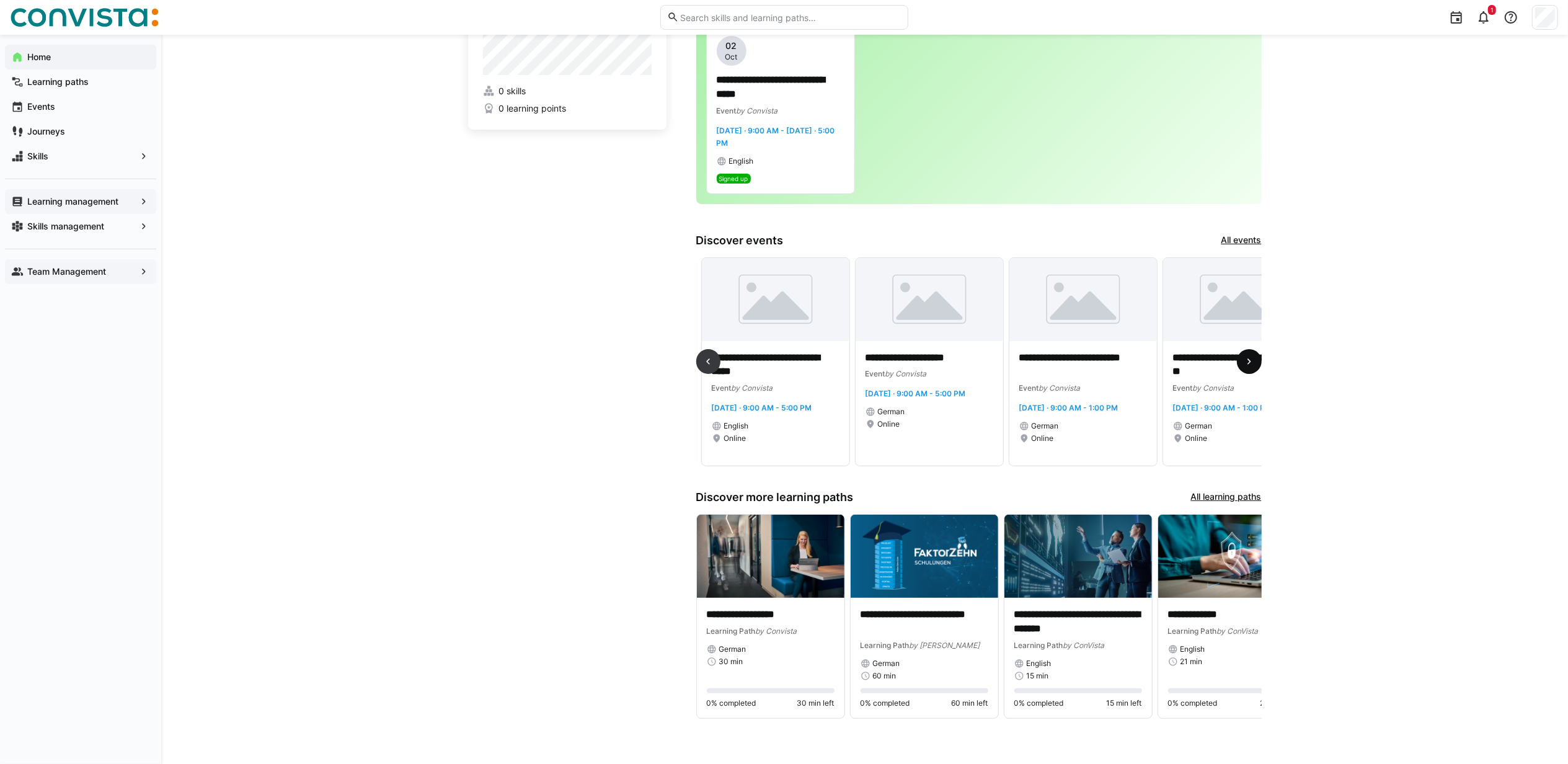
scroll to position [0, 1845]
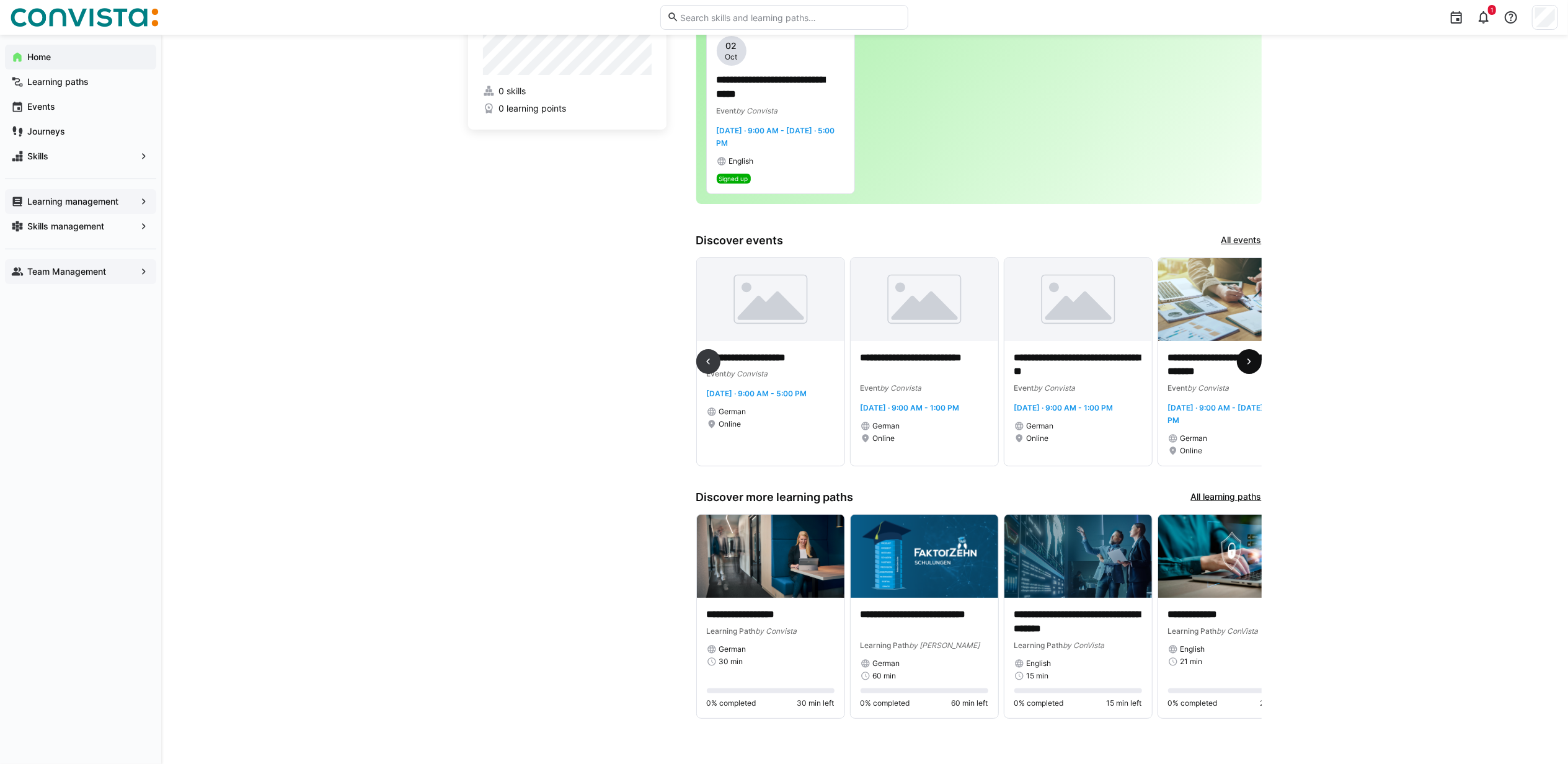
click at [1248, 362] on eds-icon at bounding box center [1250, 361] width 13 height 13
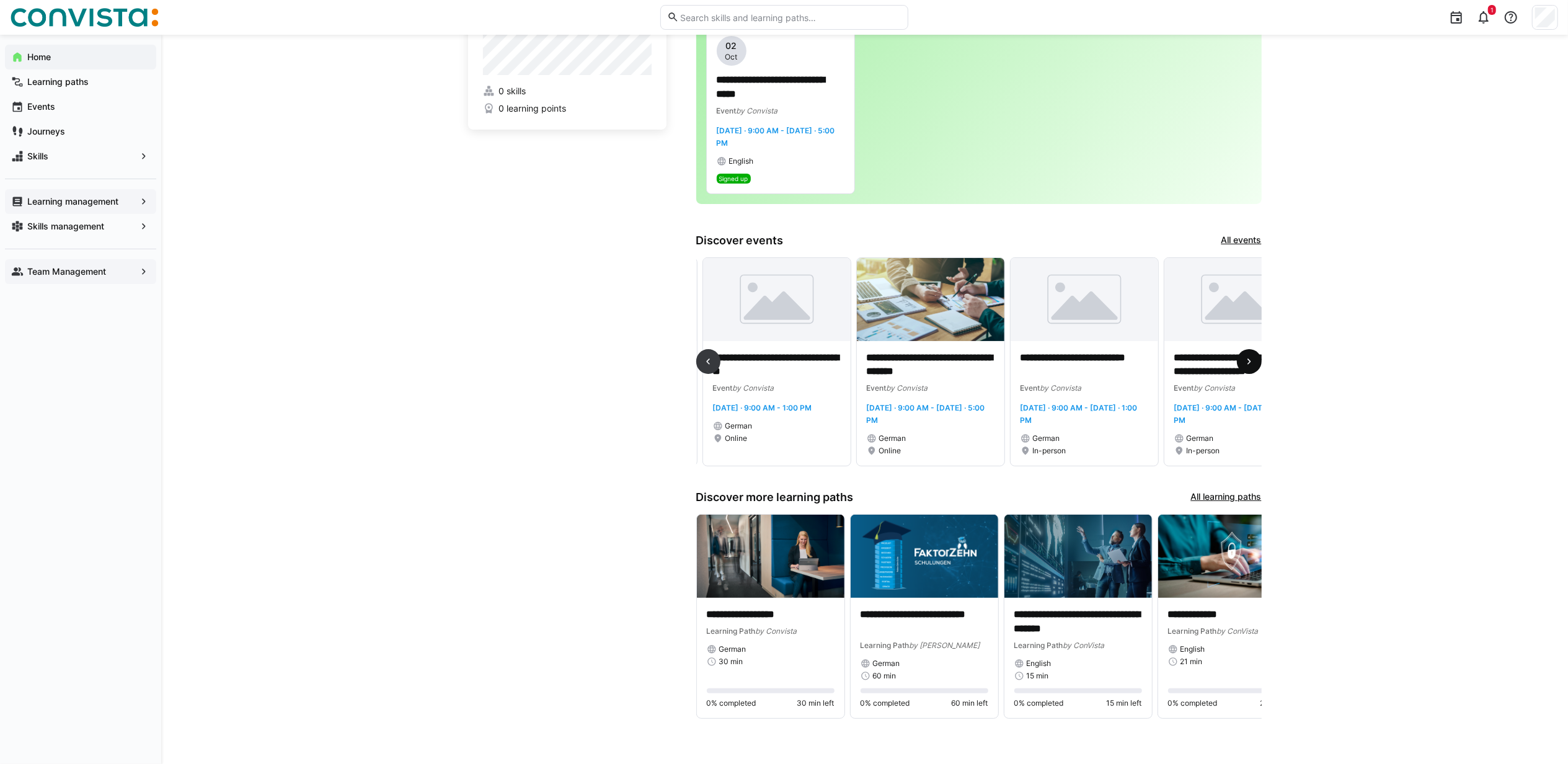
scroll to position [0, 2306]
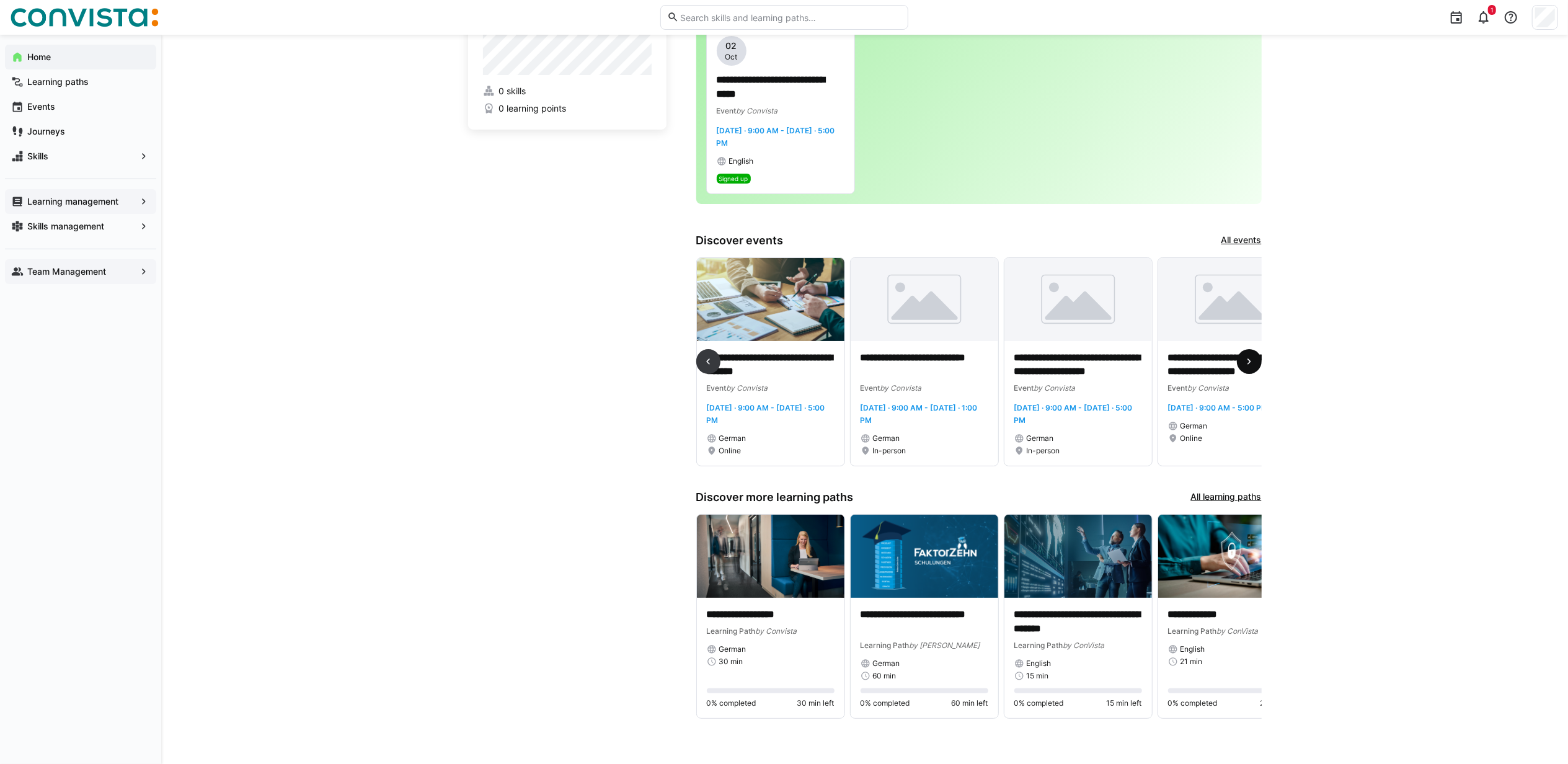
click at [1248, 362] on eds-icon at bounding box center [1250, 361] width 13 height 13
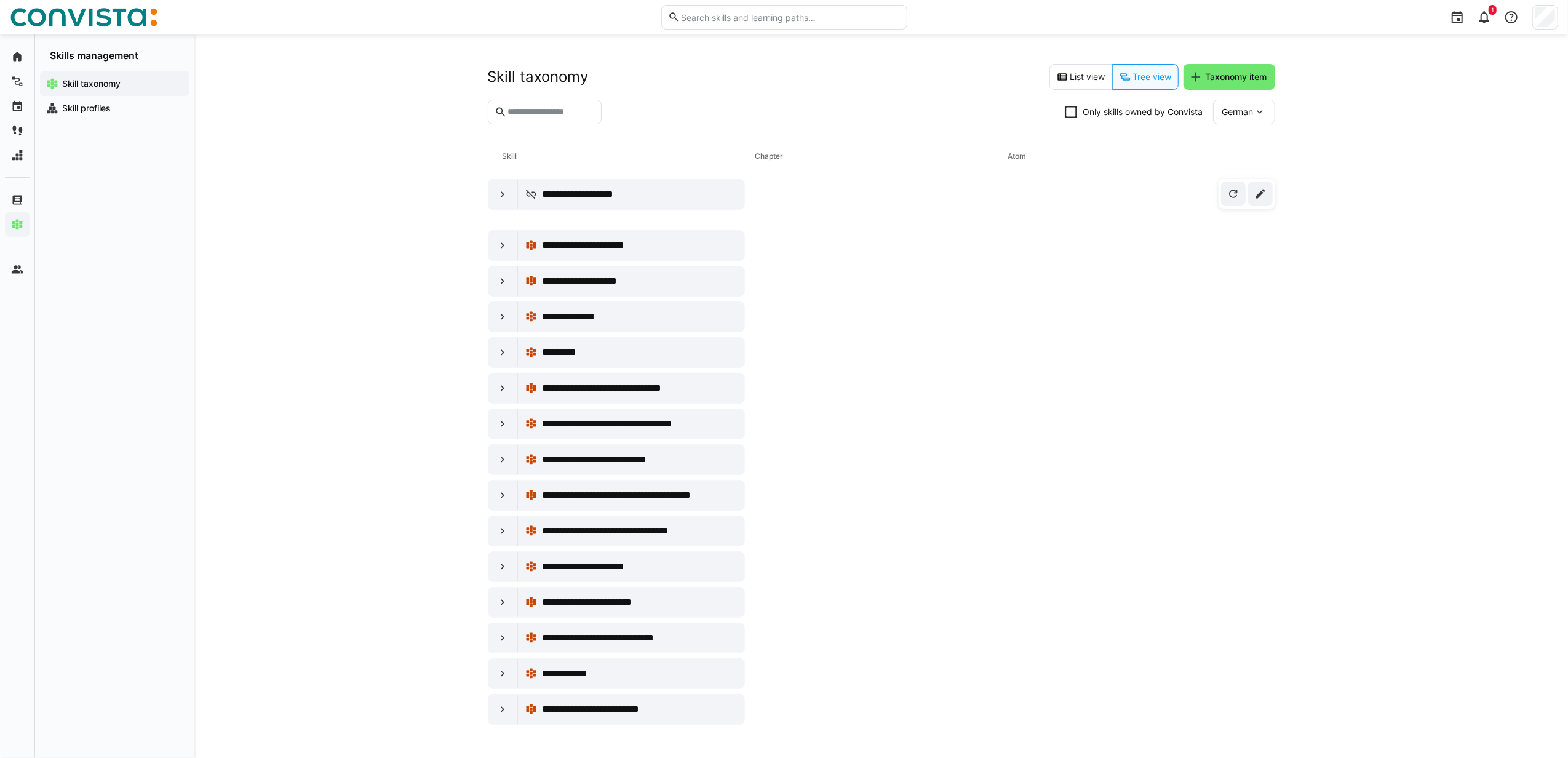
scroll to position [8078, 0]
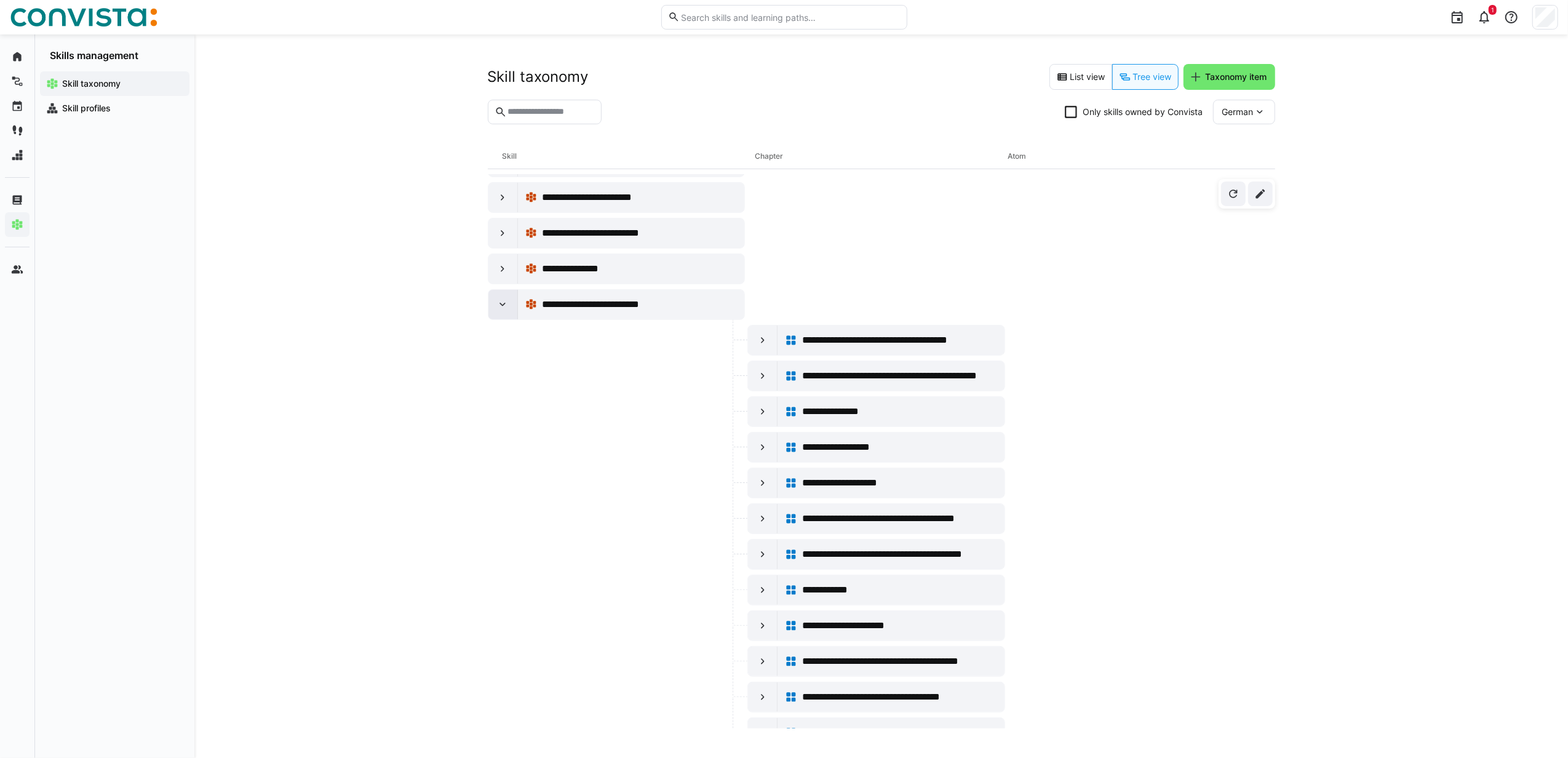
click at [498, 311] on eds-icon at bounding box center [503, 305] width 12 height 13
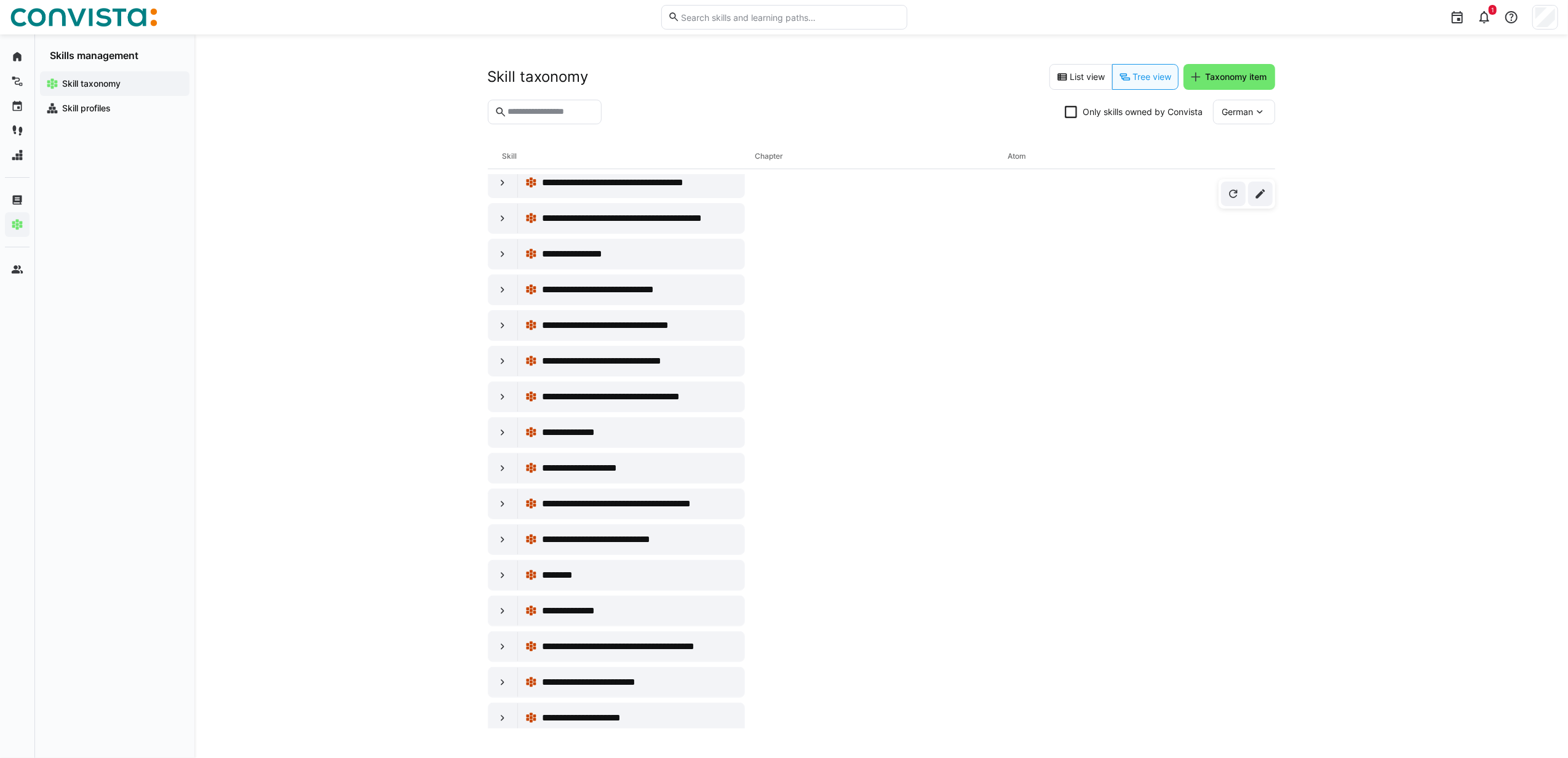
scroll to position [6903, 0]
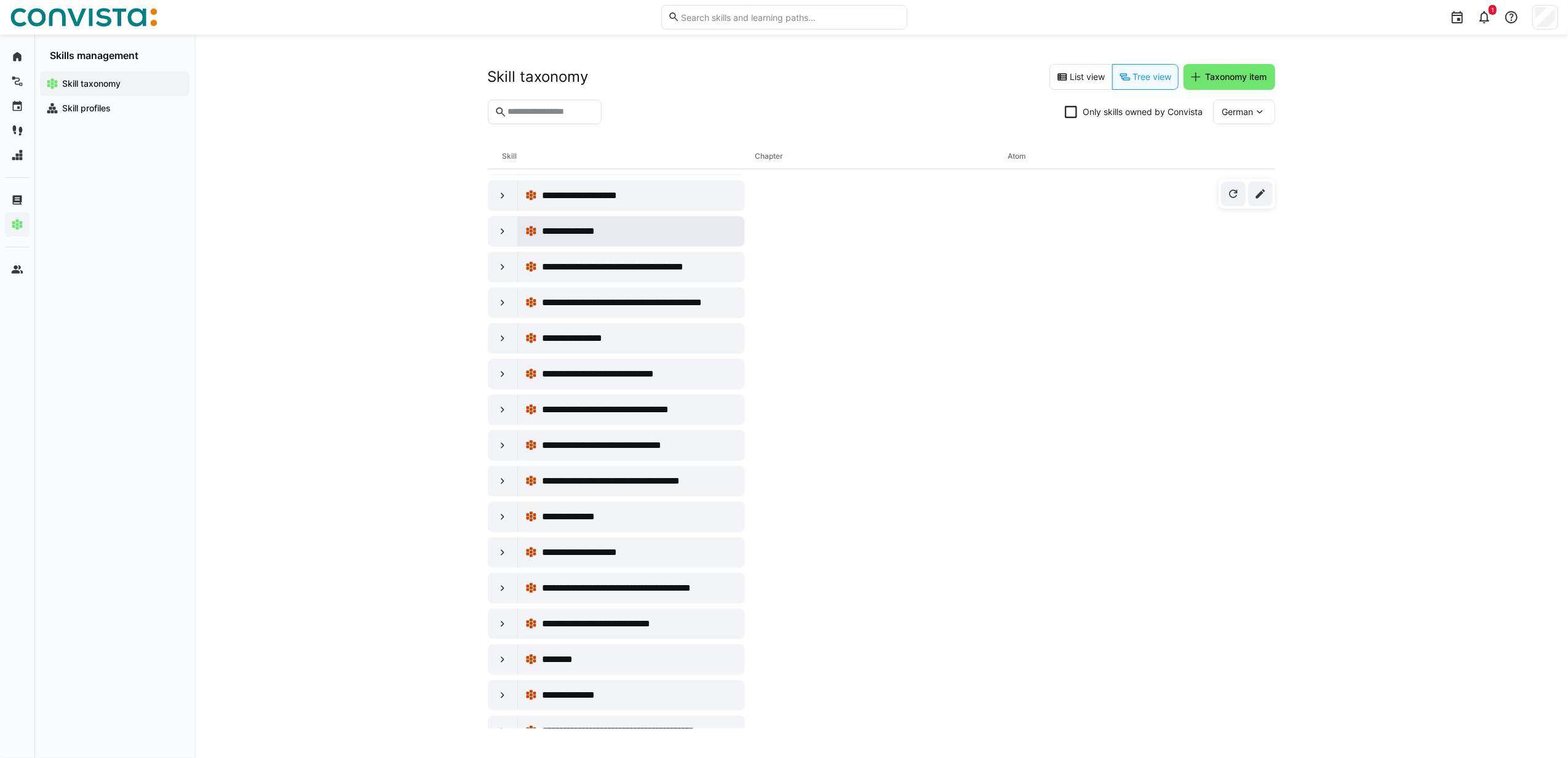
click at [579, 244] on div "**********" at bounding box center [631, 231] width 212 height 24
